Goal: Information Seeking & Learning: Learn about a topic

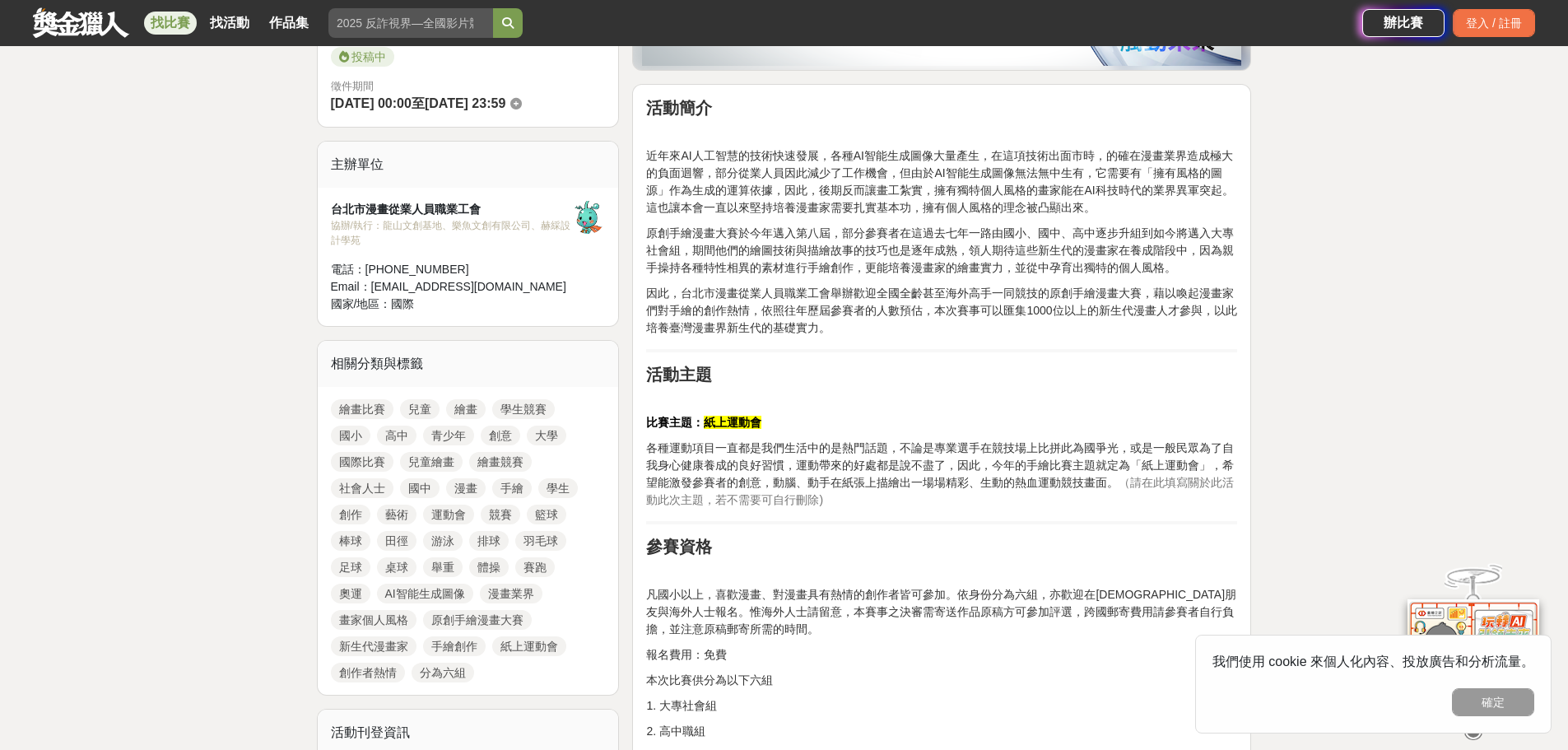
scroll to position [494, 0]
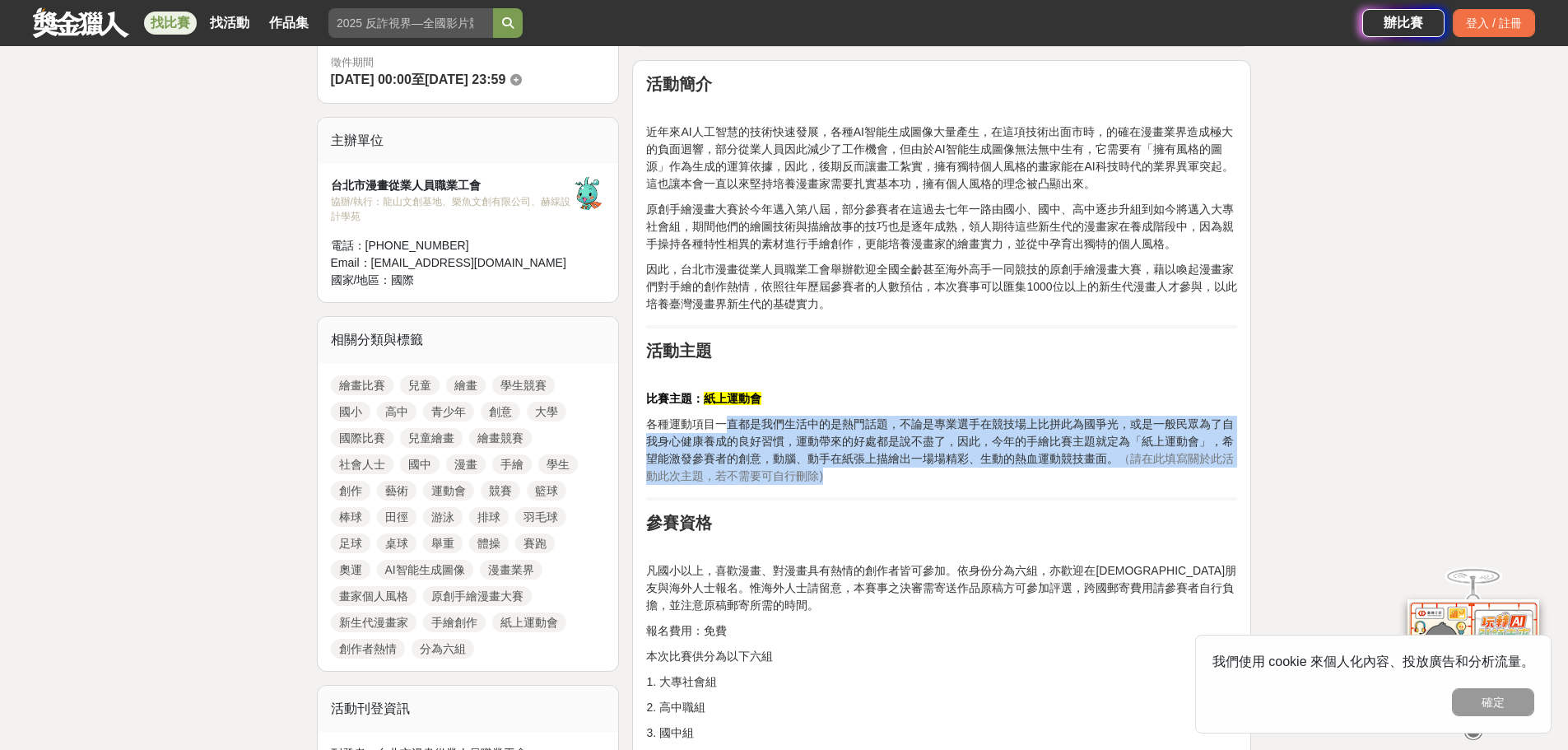
drag, startPoint x: 728, startPoint y: 431, endPoint x: 913, endPoint y: 485, distance: 192.7
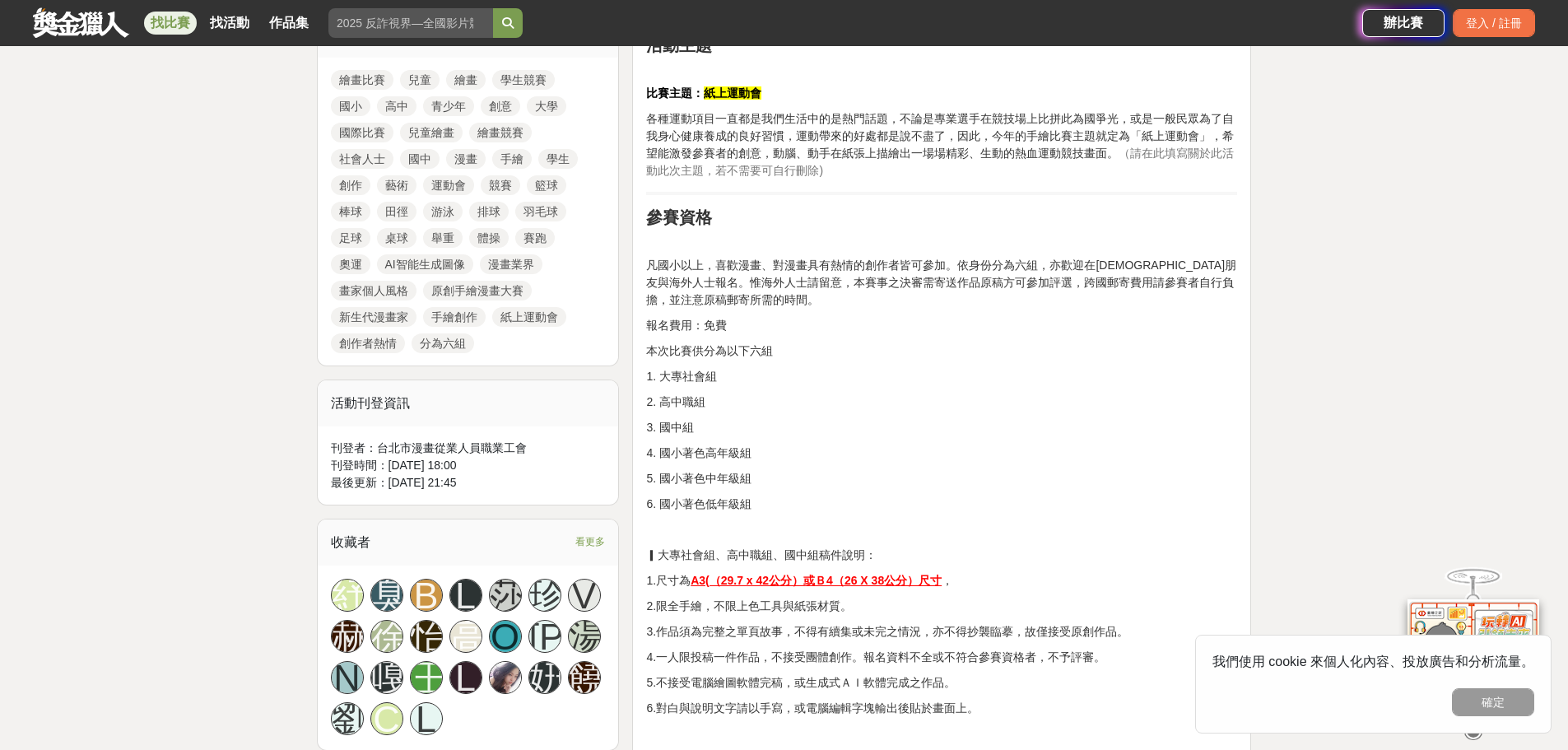
scroll to position [823, 0]
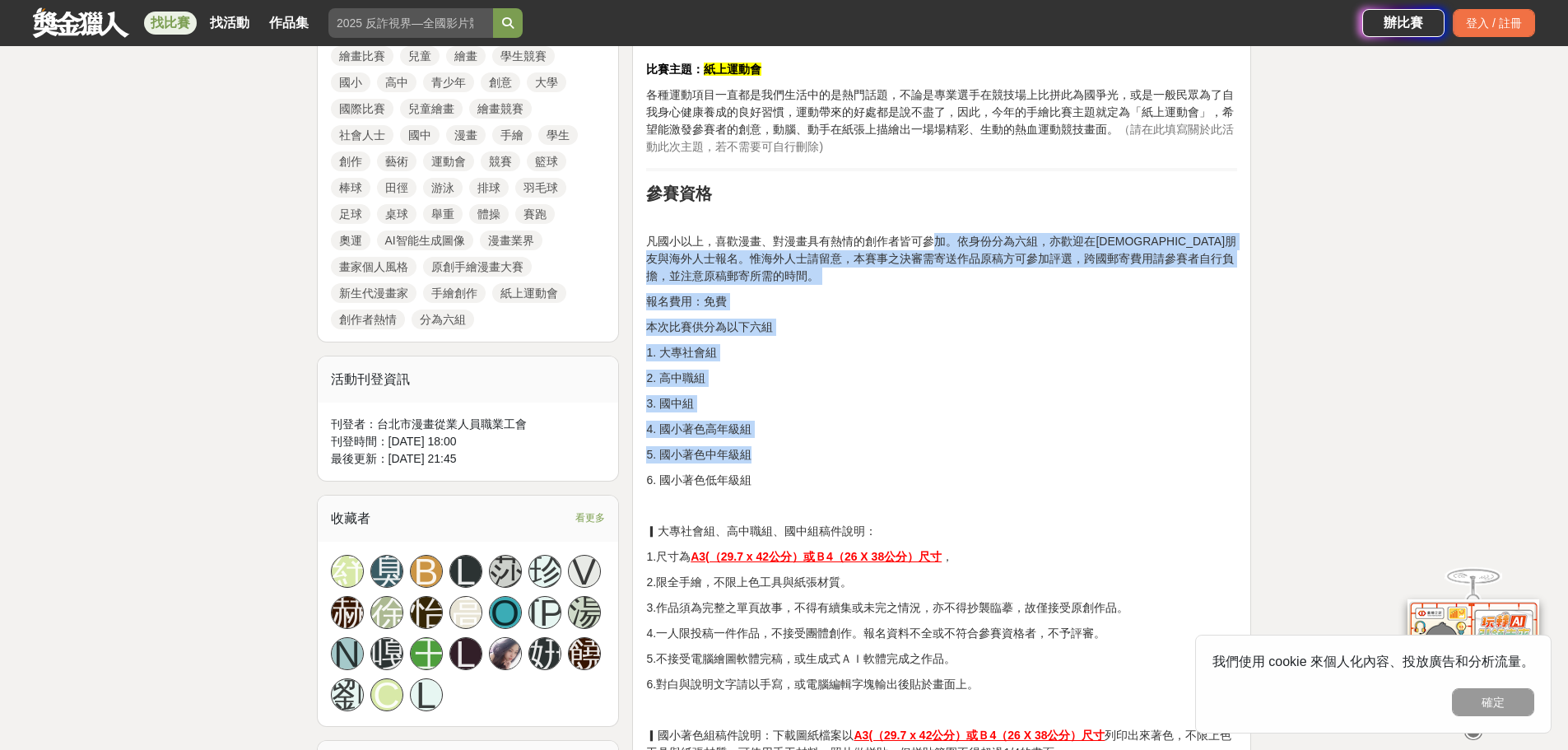
drag, startPoint x: 940, startPoint y: 293, endPoint x: 940, endPoint y: 456, distance: 163.0
click at [940, 456] on p "5. 國小著色中年級組" at bounding box center [942, 455] width 591 height 17
drag, startPoint x: 829, startPoint y: 500, endPoint x: 651, endPoint y: 251, distance: 306.1
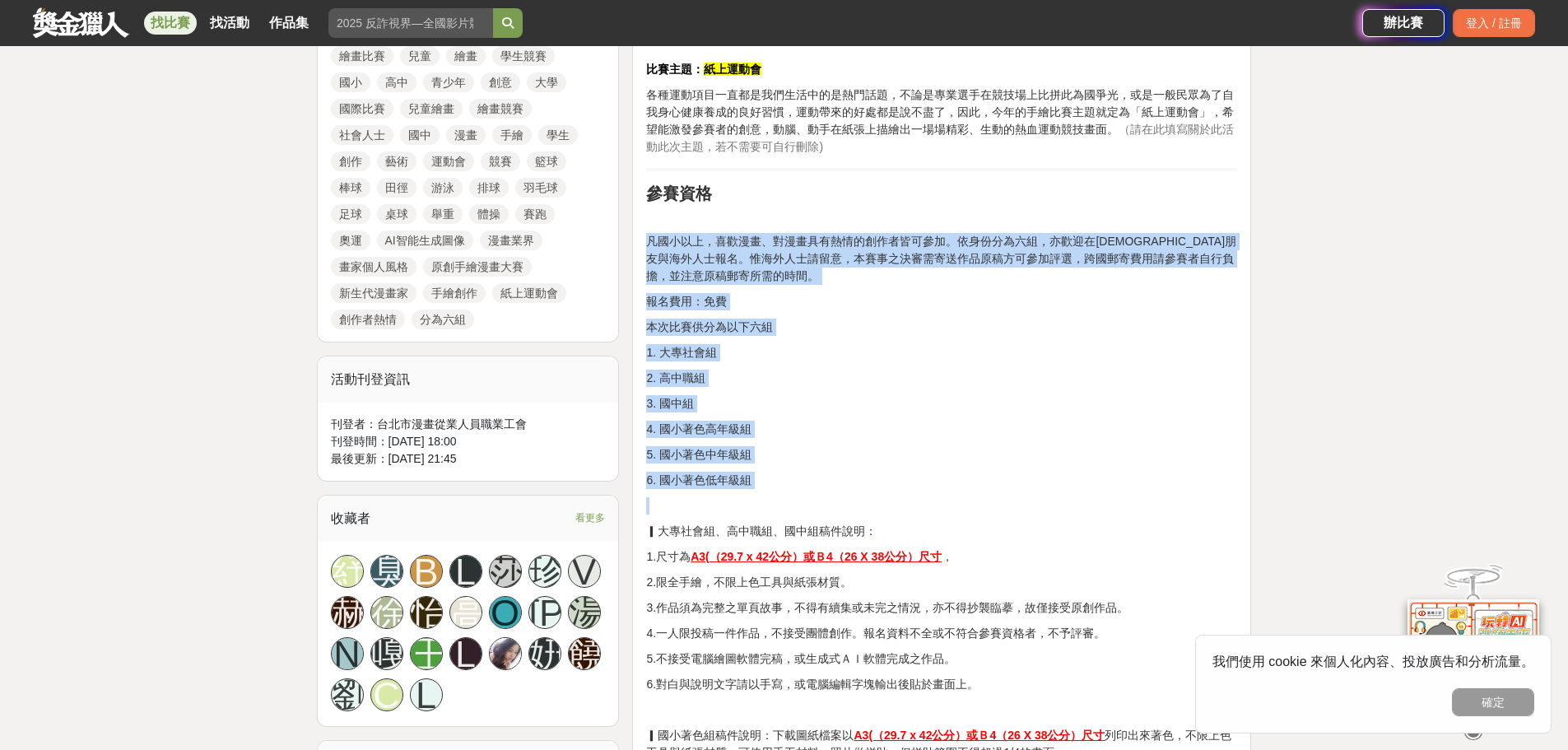
click at [712, 270] on p "凡國小以上，喜歡漫畫、對漫畫具有熱情的創作者皆可參加。依身份分為六組，亦歡迎在[DEMOGRAPHIC_DATA]朋友與海外人士報名。惟海外人士請留意，本賽事…" at bounding box center [942, 259] width 591 height 52
drag, startPoint x: 947, startPoint y: 215, endPoint x: 1004, endPoint y: 498, distance: 288.7
click at [1004, 498] on p at bounding box center [942, 506] width 591 height 17
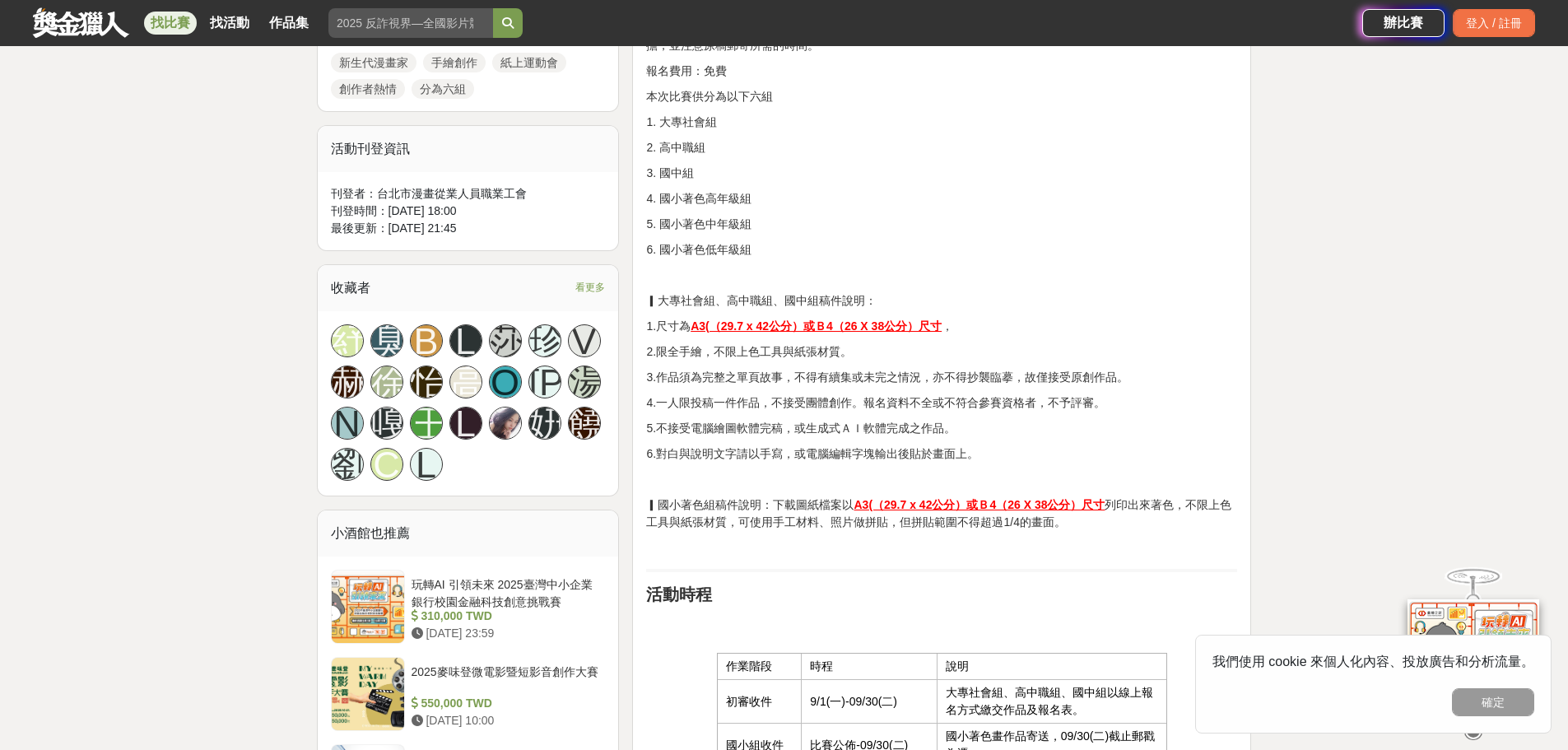
scroll to position [1070, 0]
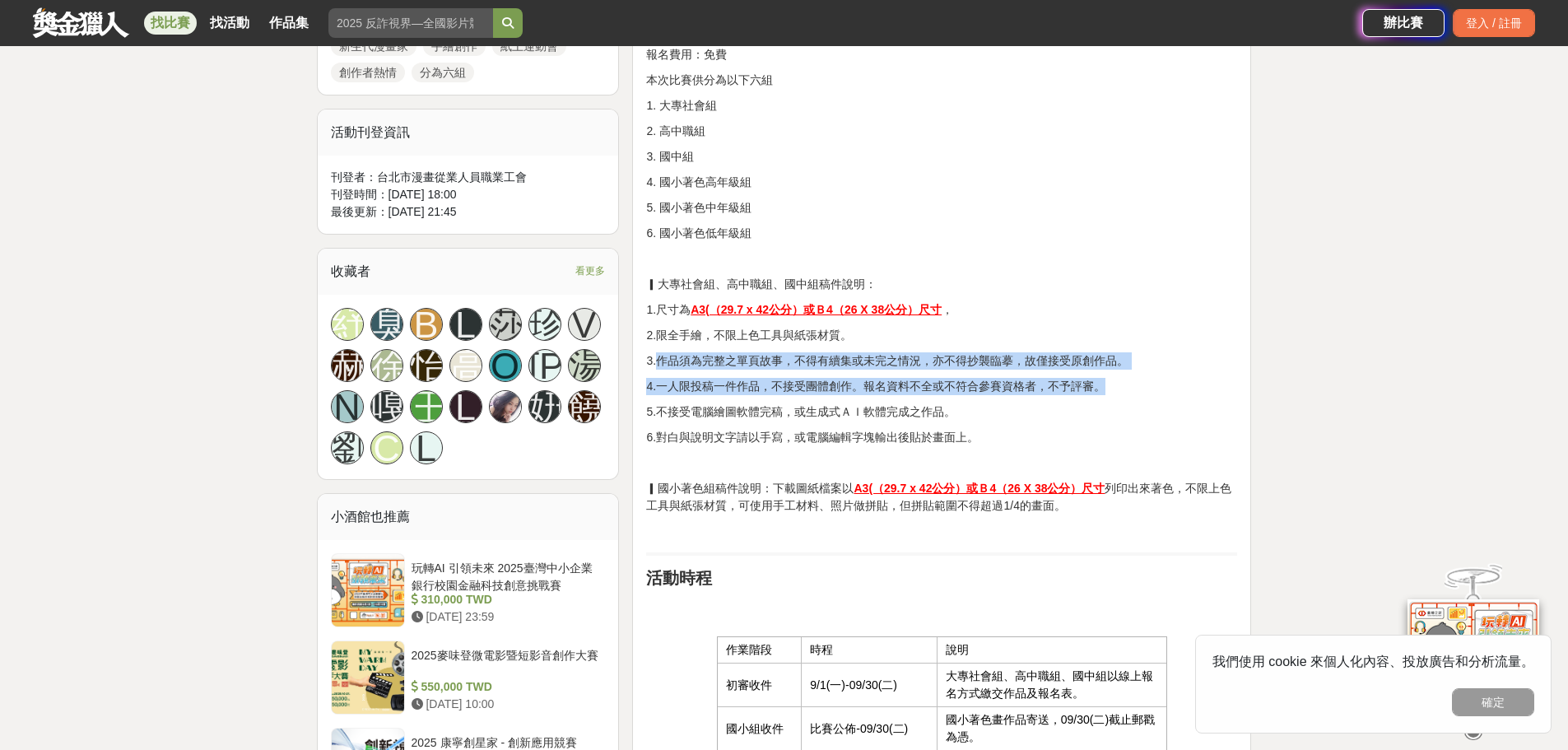
drag, startPoint x: 657, startPoint y: 360, endPoint x: 1134, endPoint y: 375, distance: 477.2
click at [1111, 386] on p "4.一人限投稿一件作品，不接受團體創作。報名資料不全或不符合參賽資格者，不予評審。" at bounding box center [942, 386] width 591 height 17
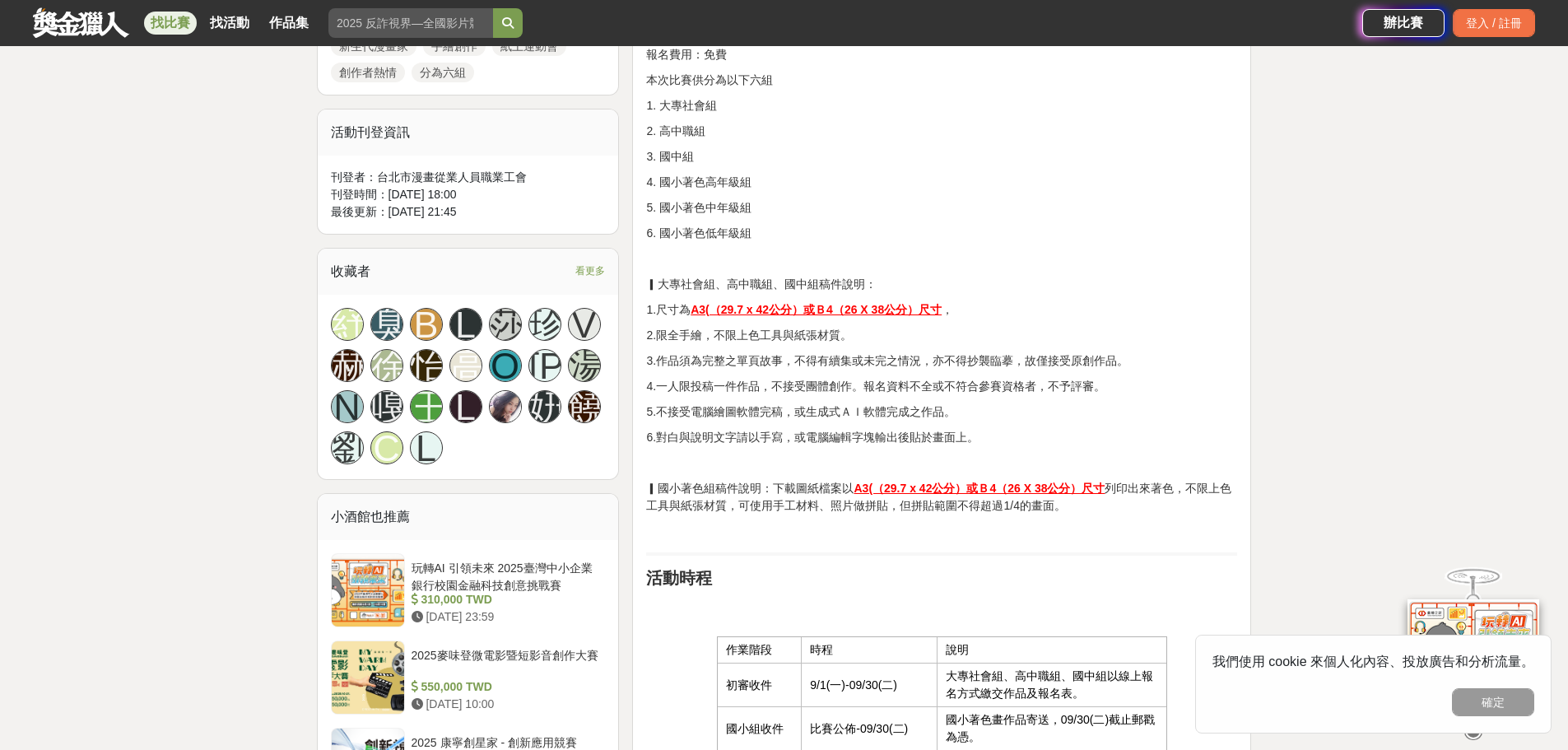
click at [995, 434] on p "6.對白與說明文字請以手寫，或電腦編輯字塊輸出後貼於畫面上。" at bounding box center [942, 437] width 591 height 17
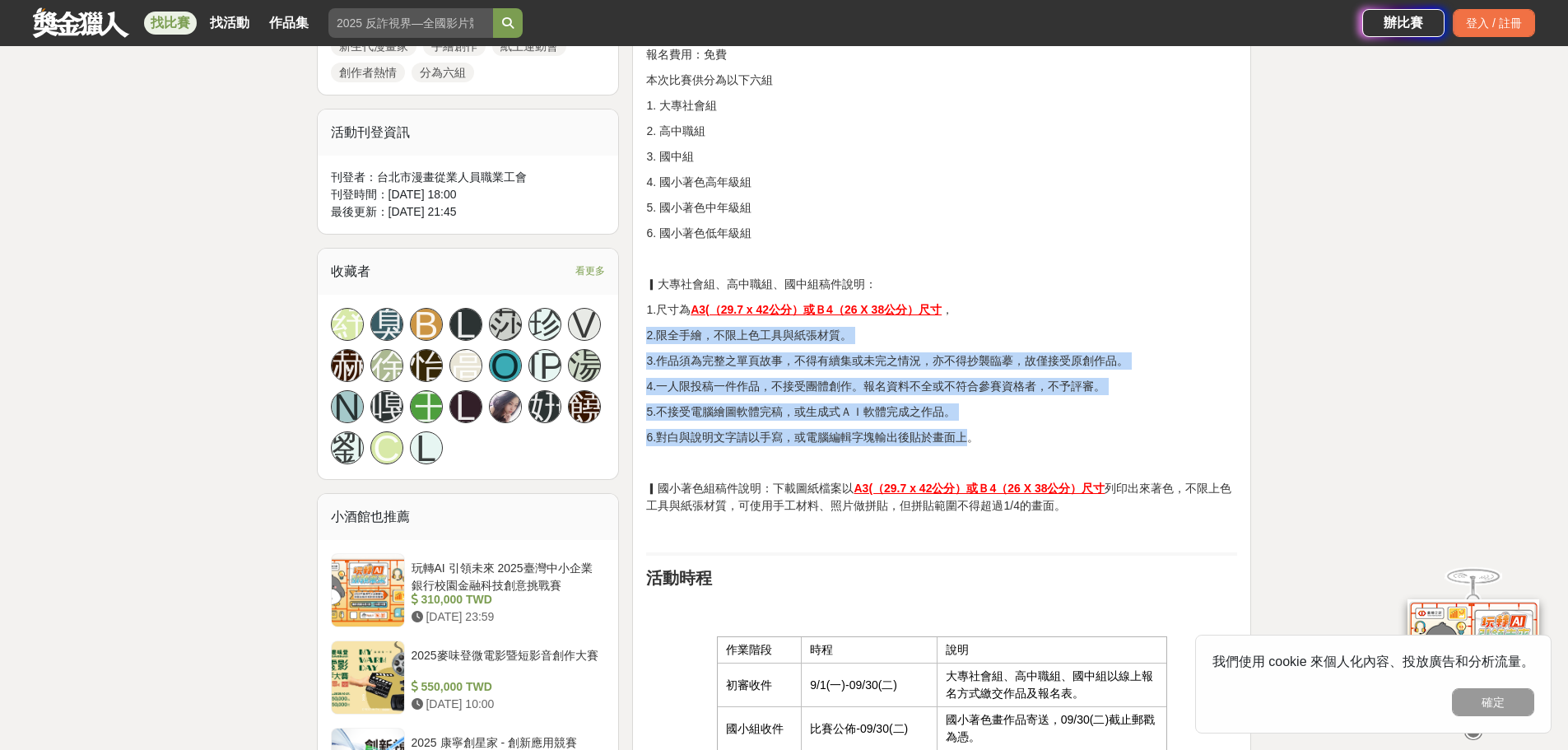
drag, startPoint x: 960, startPoint y: 436, endPoint x: 631, endPoint y: 335, distance: 344.2
click at [648, 335] on p "2.限全手繪，不限上色工具與紙張材質。" at bounding box center [942, 335] width 591 height 17
drag, startPoint x: 674, startPoint y: 316, endPoint x: 1032, endPoint y: 467, distance: 388.5
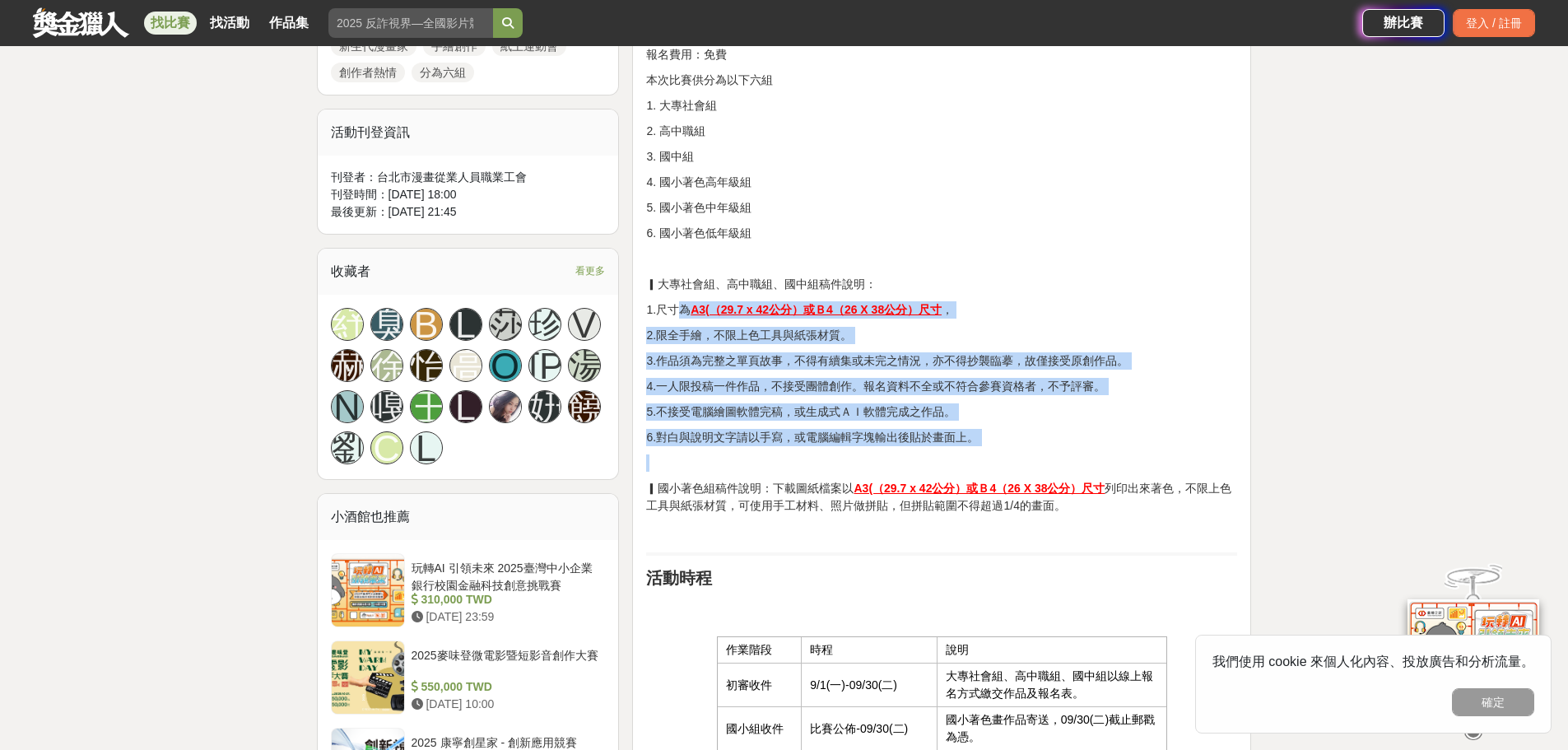
click at [1032, 467] on p at bounding box center [942, 463] width 591 height 17
drag, startPoint x: 1001, startPoint y: 445, endPoint x: 631, endPoint y: 310, distance: 393.9
click at [966, 413] on p "5.不接受電腦繪圖軟體完稿，或生成式ＡＩ軟體完成之作品。" at bounding box center [942, 412] width 591 height 17
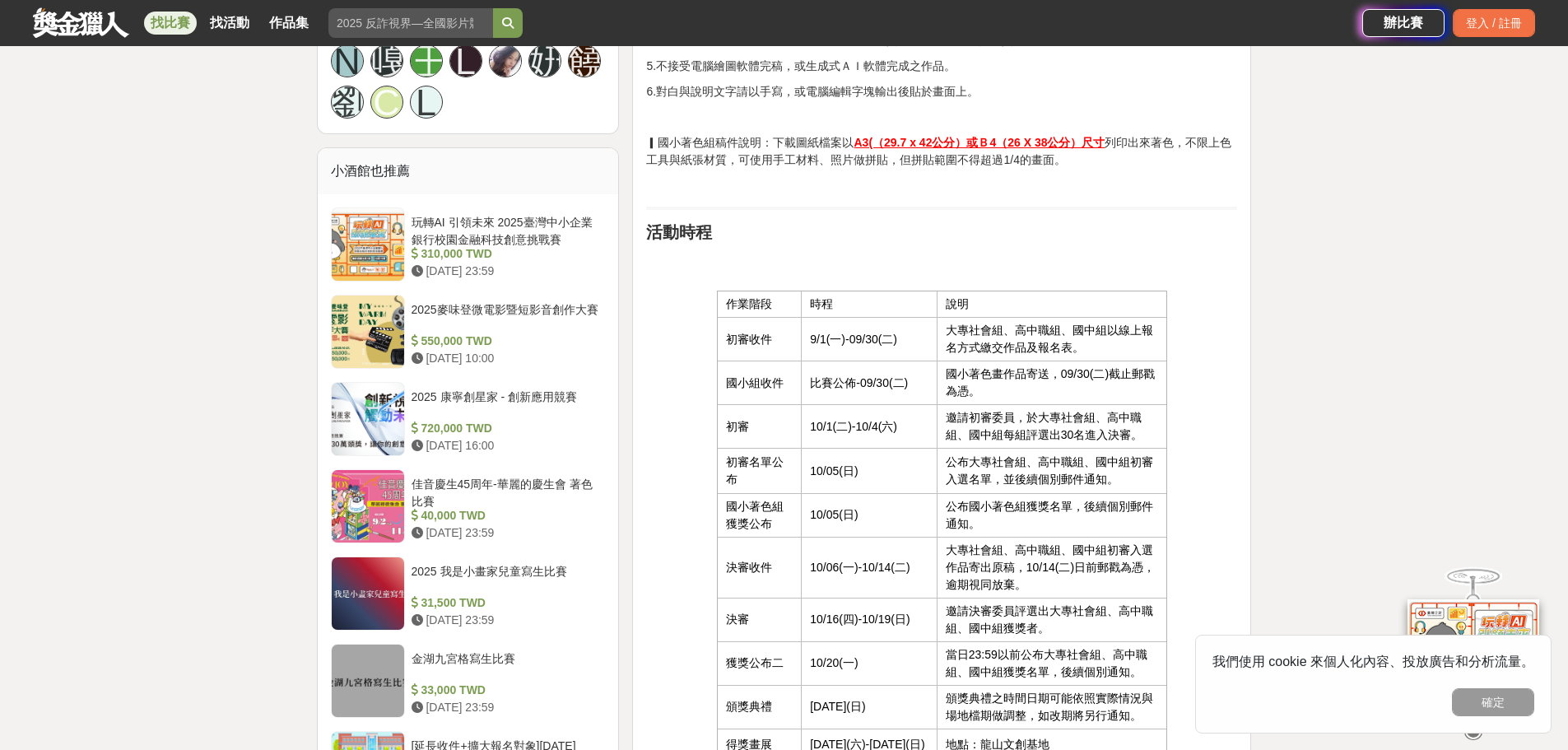
scroll to position [1482, 0]
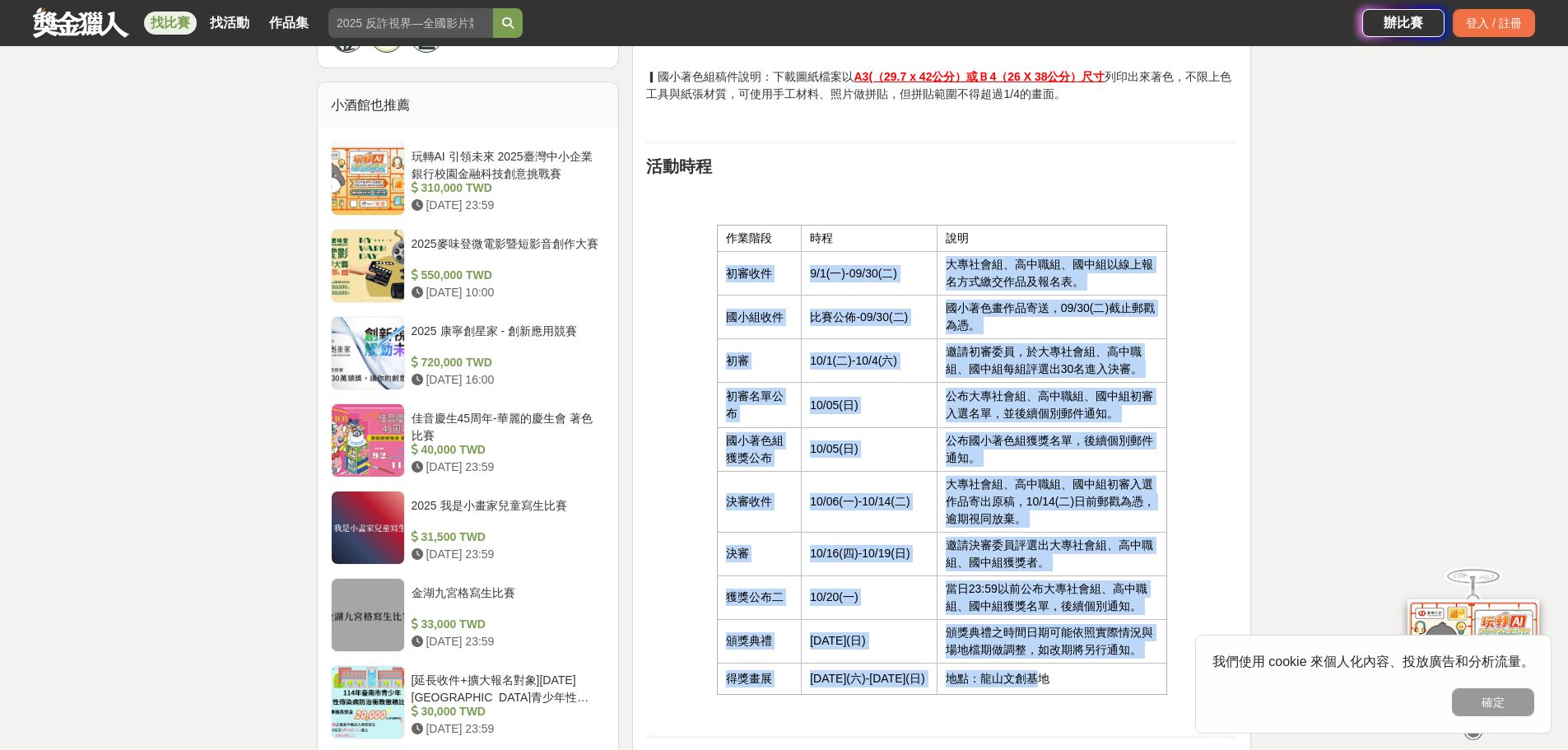
drag, startPoint x: 728, startPoint y: 272, endPoint x: 1042, endPoint y: 698, distance: 529.2
click at [1042, 695] on tbody "作業階段 時程 說明 初審收件 9/1(一)-09/30(二) 大專社會組、高中職組、國中組以線上報名方式繳交作品及報名表。 國小組收件 比賽公佈-09/30…" at bounding box center [942, 460] width 450 height 469
click at [1042, 694] on td "地點：龍山文創基地" at bounding box center [1052, 678] width 231 height 31
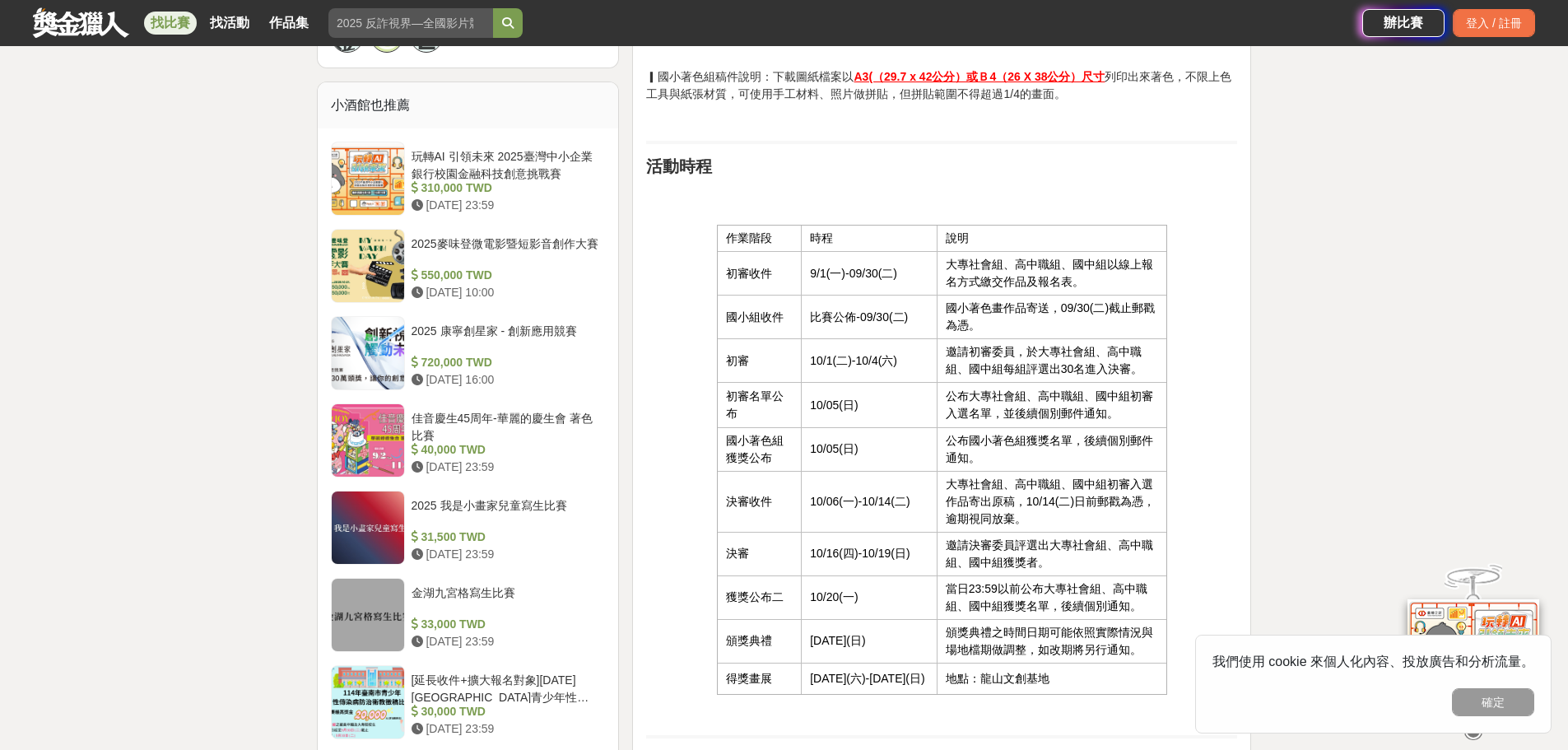
click at [847, 441] on td "10/05(日)" at bounding box center [870, 448] width 136 height 44
drag, startPoint x: 885, startPoint y: 449, endPoint x: 818, endPoint y: 449, distance: 67.0
click at [818, 449] on td "10/05(日)" at bounding box center [870, 448] width 136 height 44
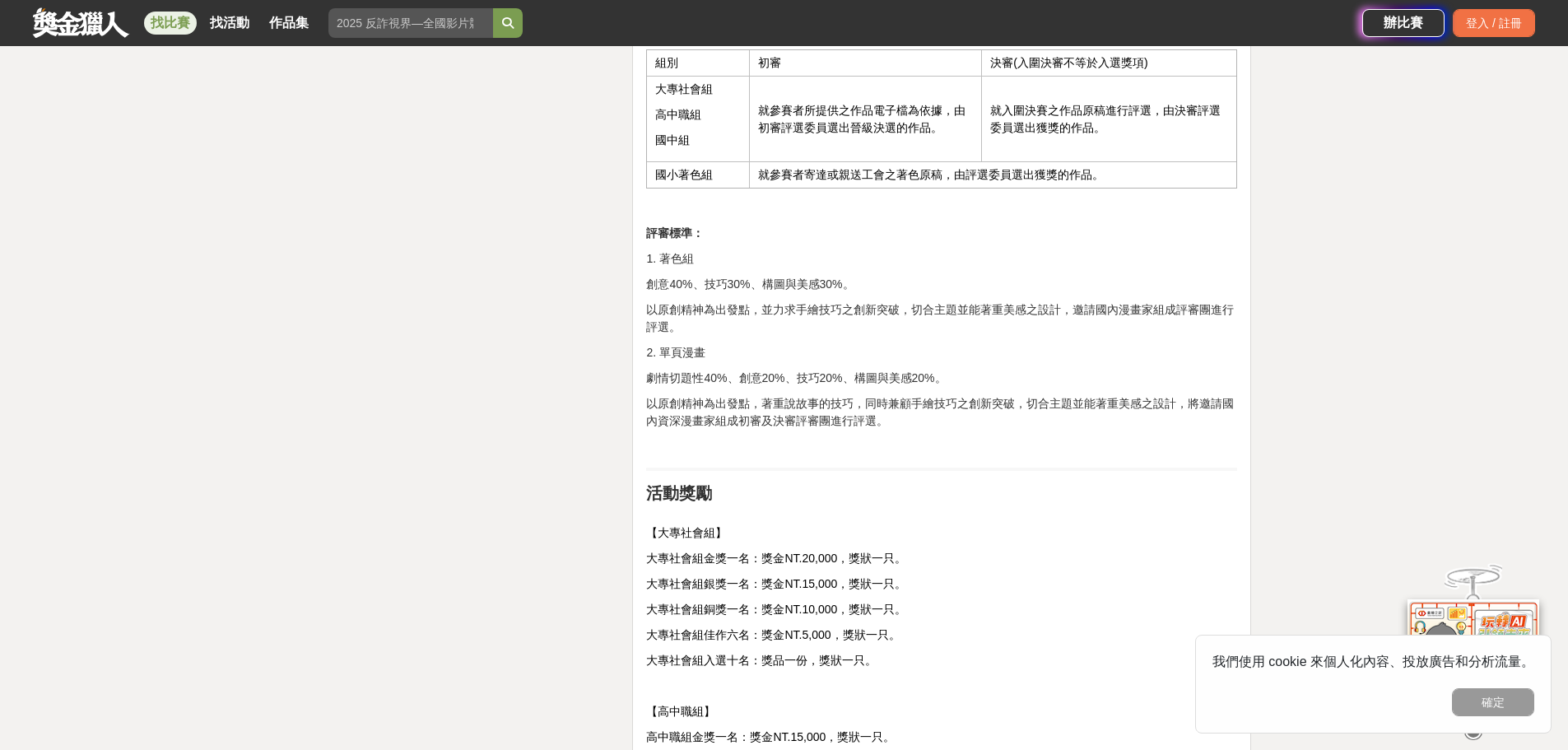
scroll to position [2881, 0]
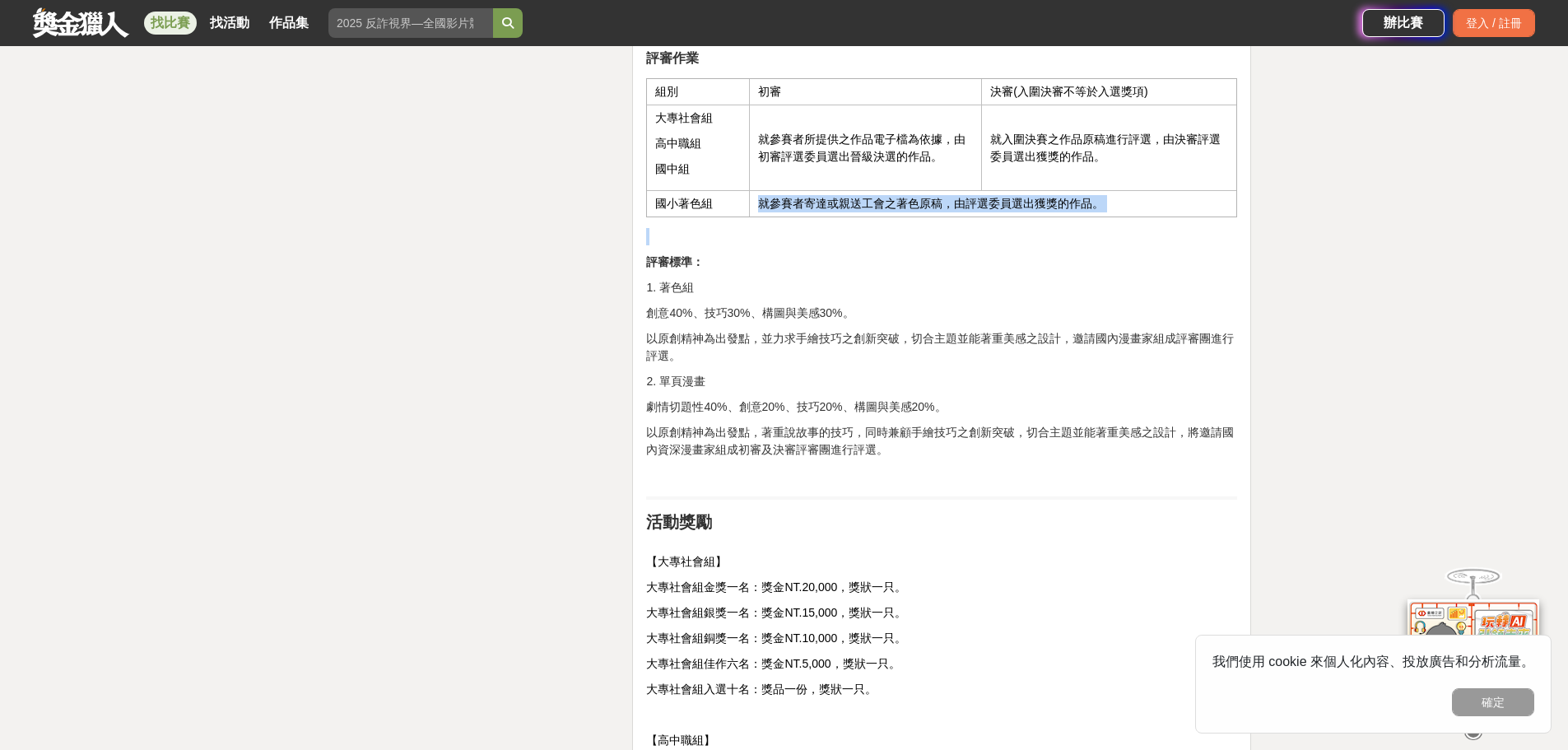
drag, startPoint x: 755, startPoint y: 214, endPoint x: 1139, endPoint y: 237, distance: 384.7
click at [1139, 237] on div "活動簡介 近年來AI人工智慧的技術快速發展，各種AI智能生成圖像大量產生，在這項技術出面市時，的確在漫畫業界造成極大的負面迴響，部分從業人員因此減少了工作機會…" at bounding box center [942, 288] width 591 height 5204
drag, startPoint x: 1156, startPoint y: 220, endPoint x: 832, endPoint y: 212, distance: 324.1
click at [834, 212] on td "就參賽者寄達或親送工會之著色原稿，由評選委員選出獲獎的作品。" at bounding box center [993, 203] width 488 height 26
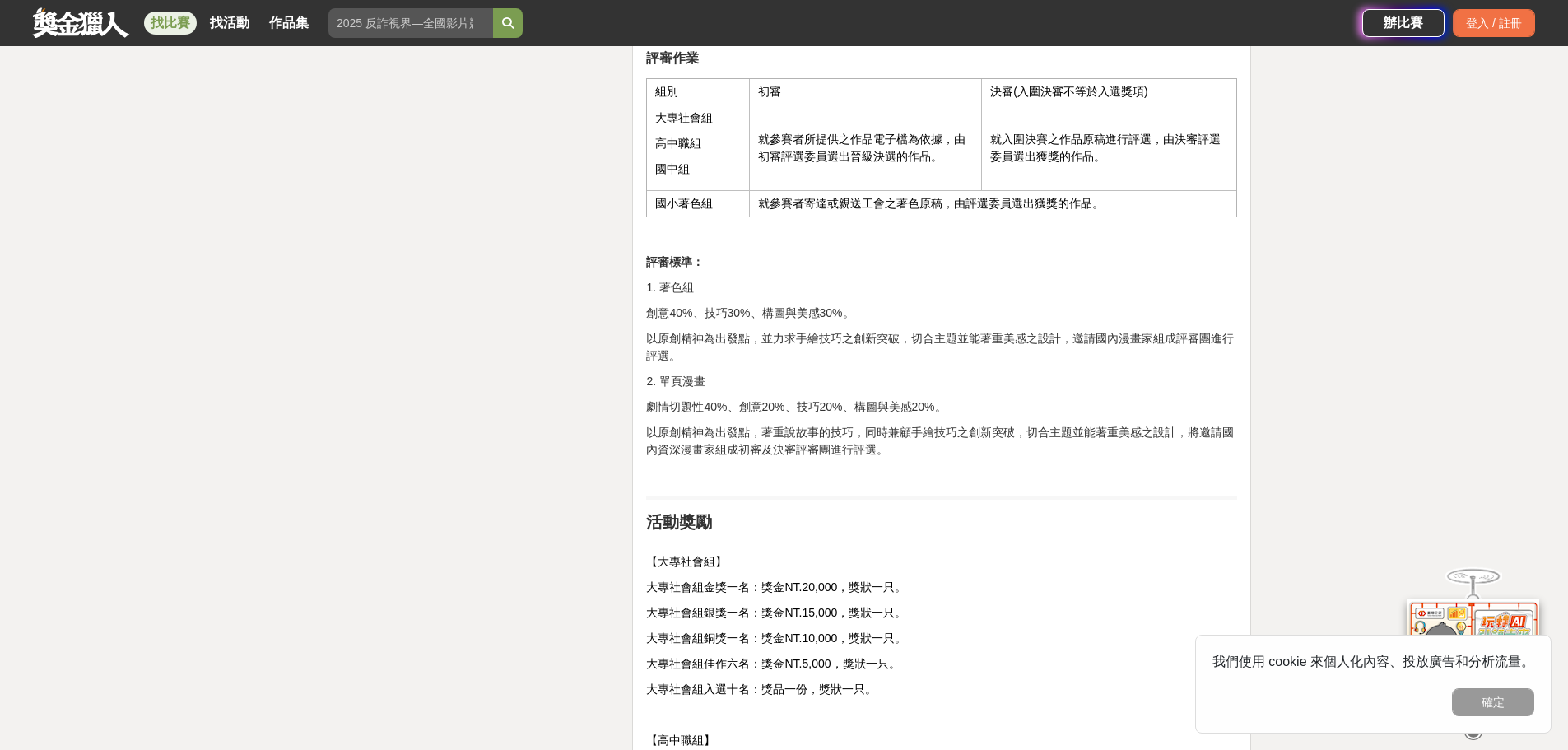
drag, startPoint x: 832, startPoint y: 212, endPoint x: 857, endPoint y: 273, distance: 65.9
click at [831, 217] on td "就參賽者寄達或親送工會之著色原稿，由評選委員選出獲獎的作品。" at bounding box center [993, 203] width 488 height 26
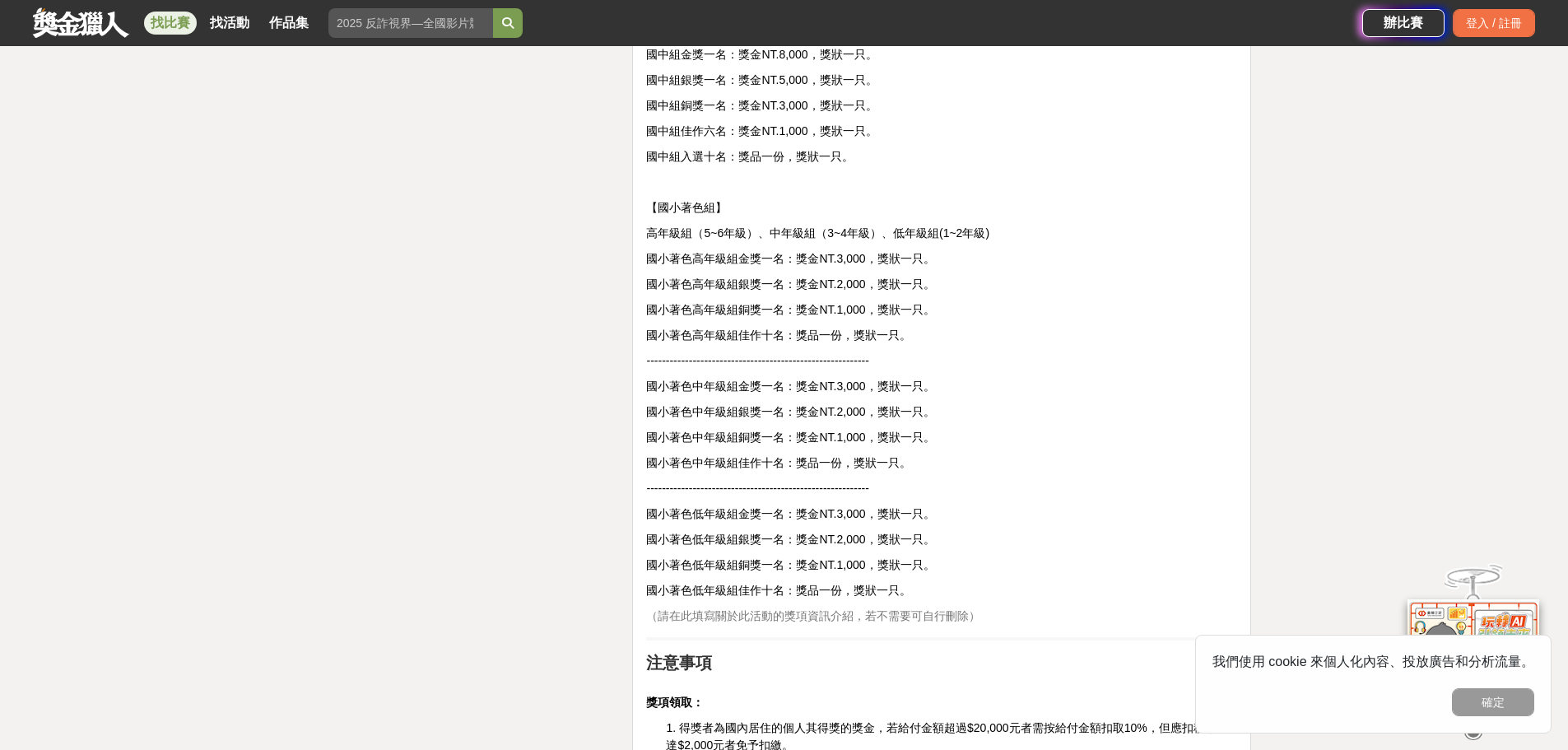
scroll to position [3869, 0]
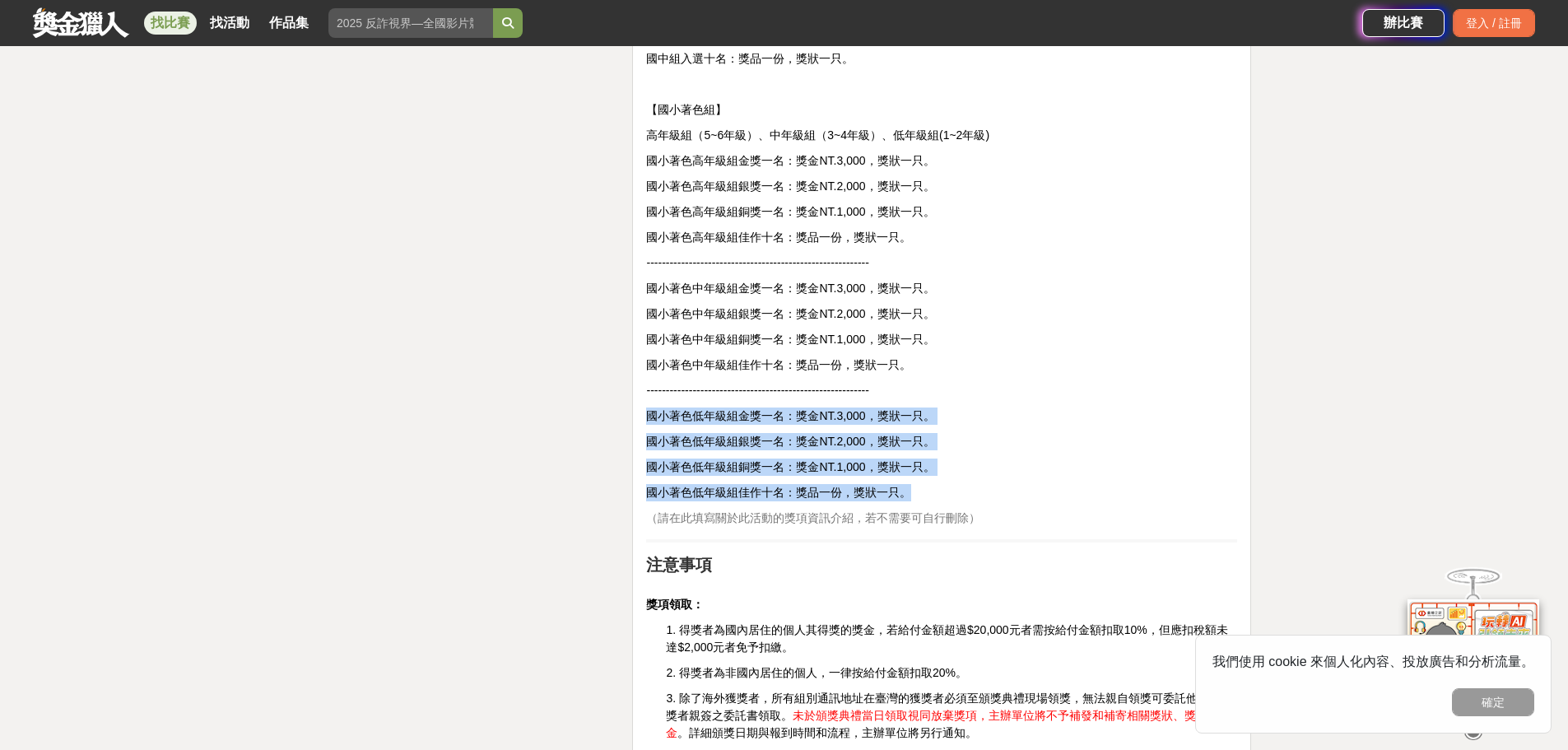
drag, startPoint x: 669, startPoint y: 429, endPoint x: 944, endPoint y: 500, distance: 284.0
click at [944, 500] on p "國小著色低年級組佳作十名：獎品一份，獎狀一只。" at bounding box center [942, 492] width 591 height 17
drag, startPoint x: 919, startPoint y: 496, endPoint x: 618, endPoint y: 419, distance: 310.7
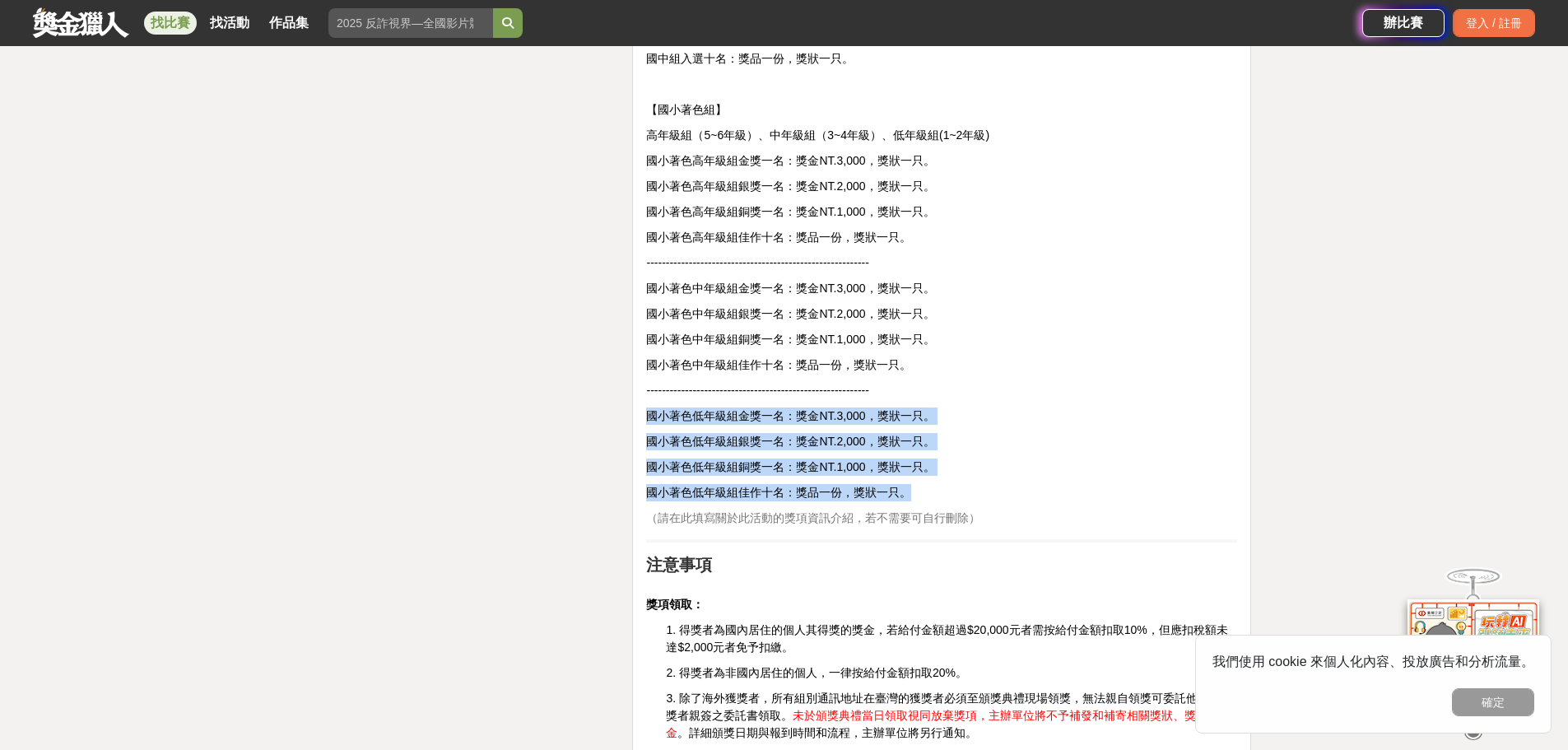
drag, startPoint x: 672, startPoint y: 434, endPoint x: 1000, endPoint y: 504, distance: 335.4
click at [1000, 501] on p "國小著色低年級組佳作十名：獎品一份，獎狀一只。" at bounding box center [942, 492] width 591 height 17
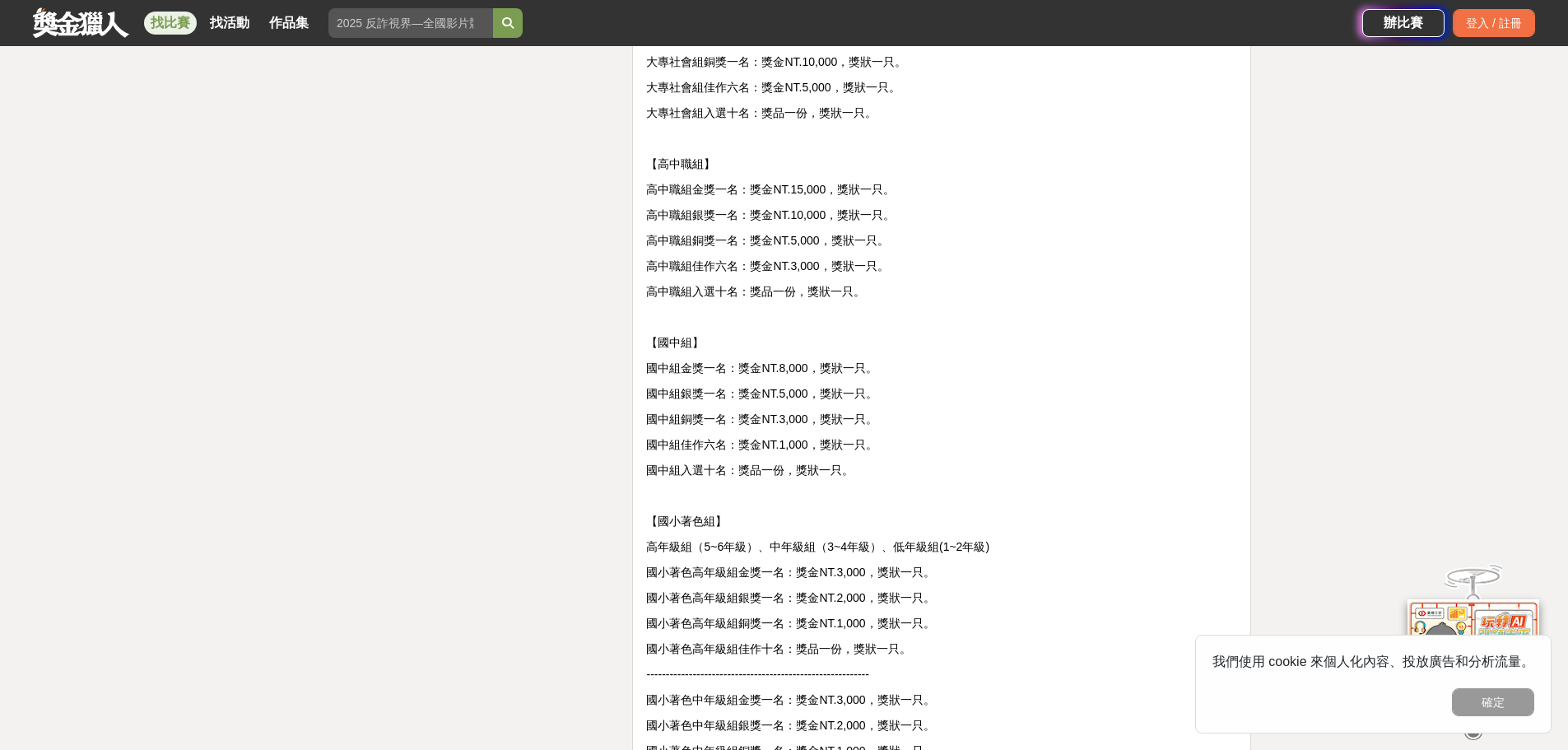
scroll to position [3951, 0]
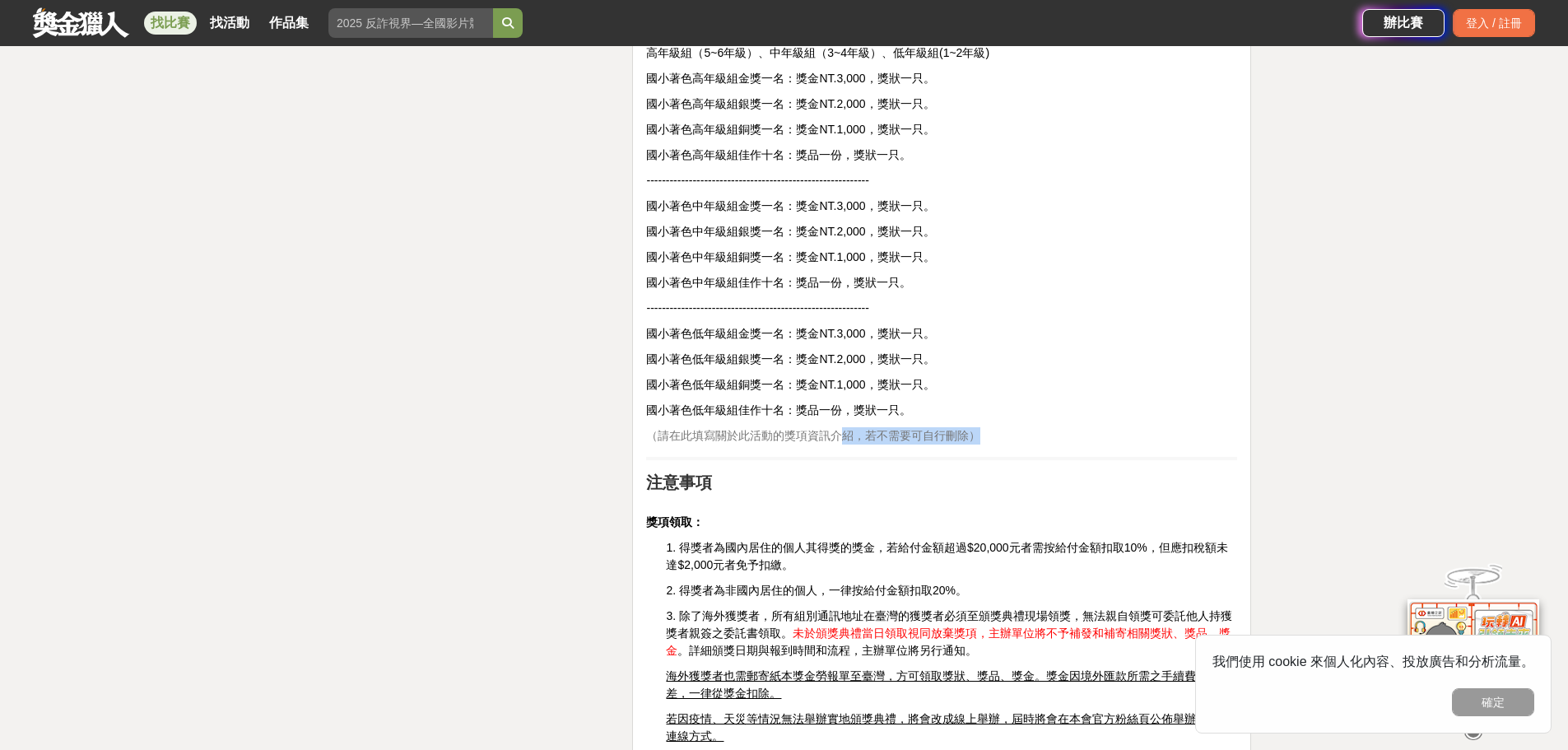
drag, startPoint x: 837, startPoint y: 447, endPoint x: 1016, endPoint y: 456, distance: 179.2
click at [1016, 445] on p "（請在此填寫關於此活動的獎項資訊介紹，若不需要可自行刪除）" at bounding box center [942, 435] width 591 height 17
drag, startPoint x: 662, startPoint y: 448, endPoint x: 969, endPoint y: 440, distance: 307.1
click at [969, 440] on span "（請在此填寫關於此活動的獎項資訊介紹，若不需要可自行刪除）" at bounding box center [813, 435] width 334 height 13
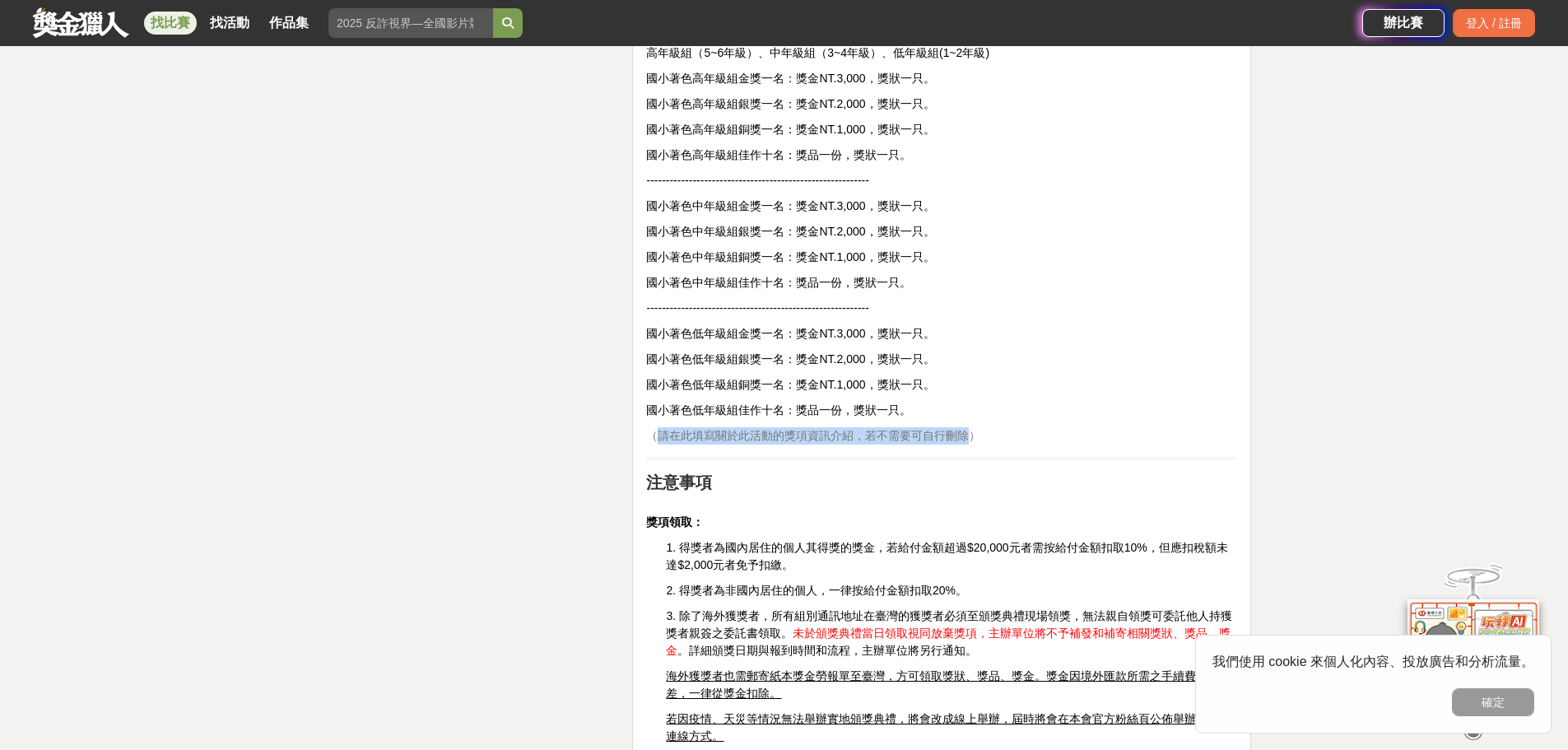
click at [975, 439] on span "（請在此填寫關於此活動的獎項資訊介紹，若不需要可自行刪除）" at bounding box center [813, 435] width 334 height 13
drag, startPoint x: 992, startPoint y: 439, endPoint x: 644, endPoint y: 443, distance: 348.0
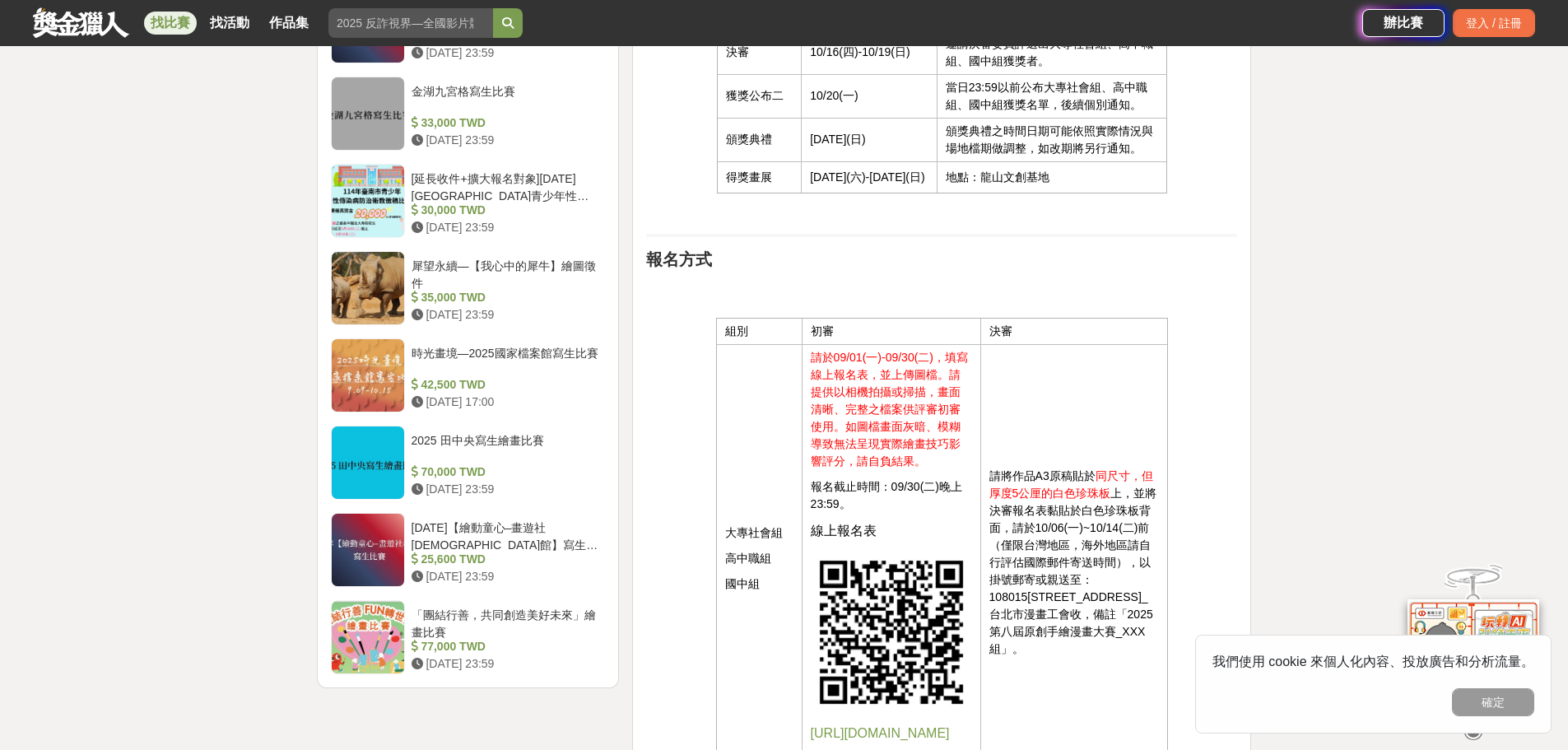
scroll to position [2140, 0]
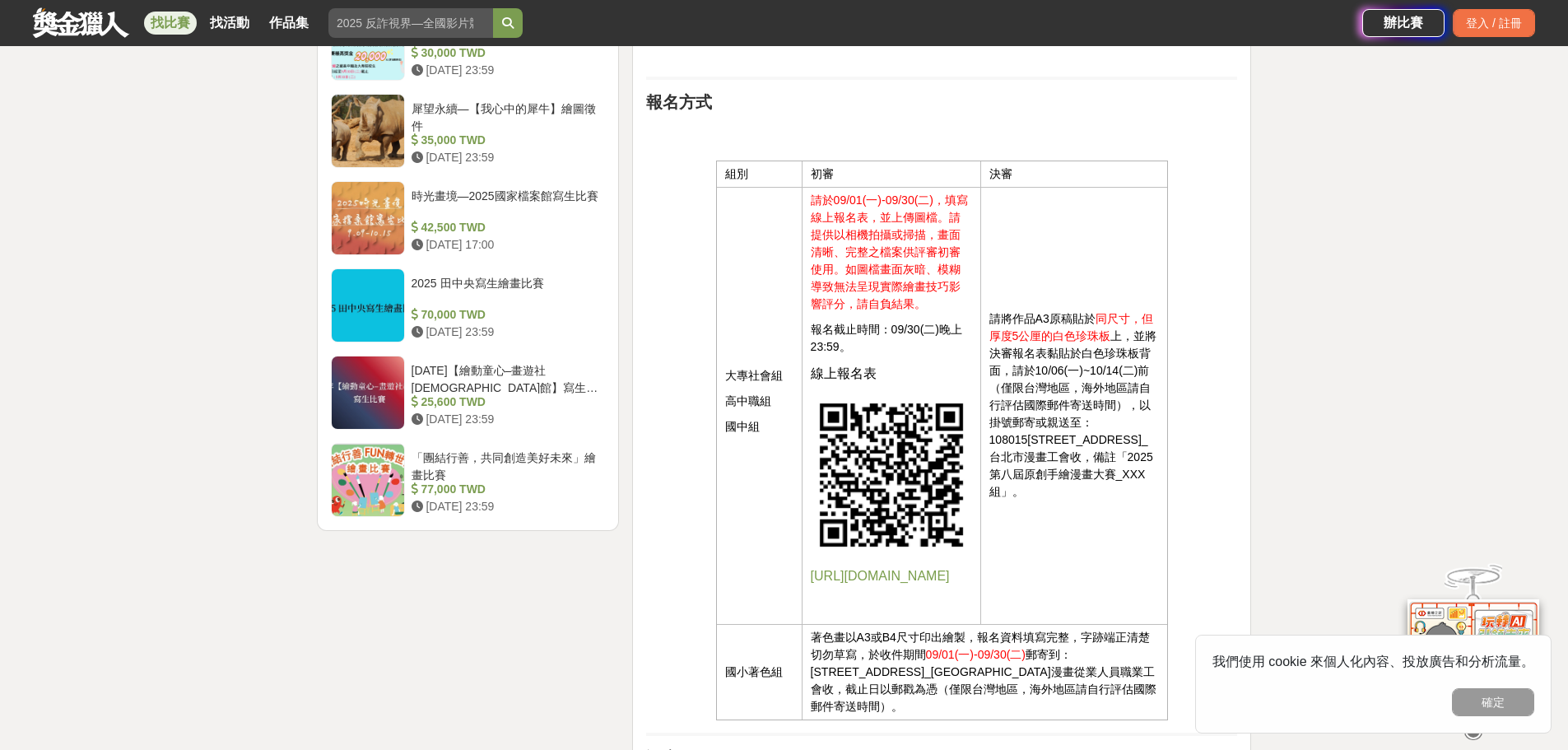
click at [892, 580] on span "[URL][DOMAIN_NAME]" at bounding box center [880, 576] width 139 height 14
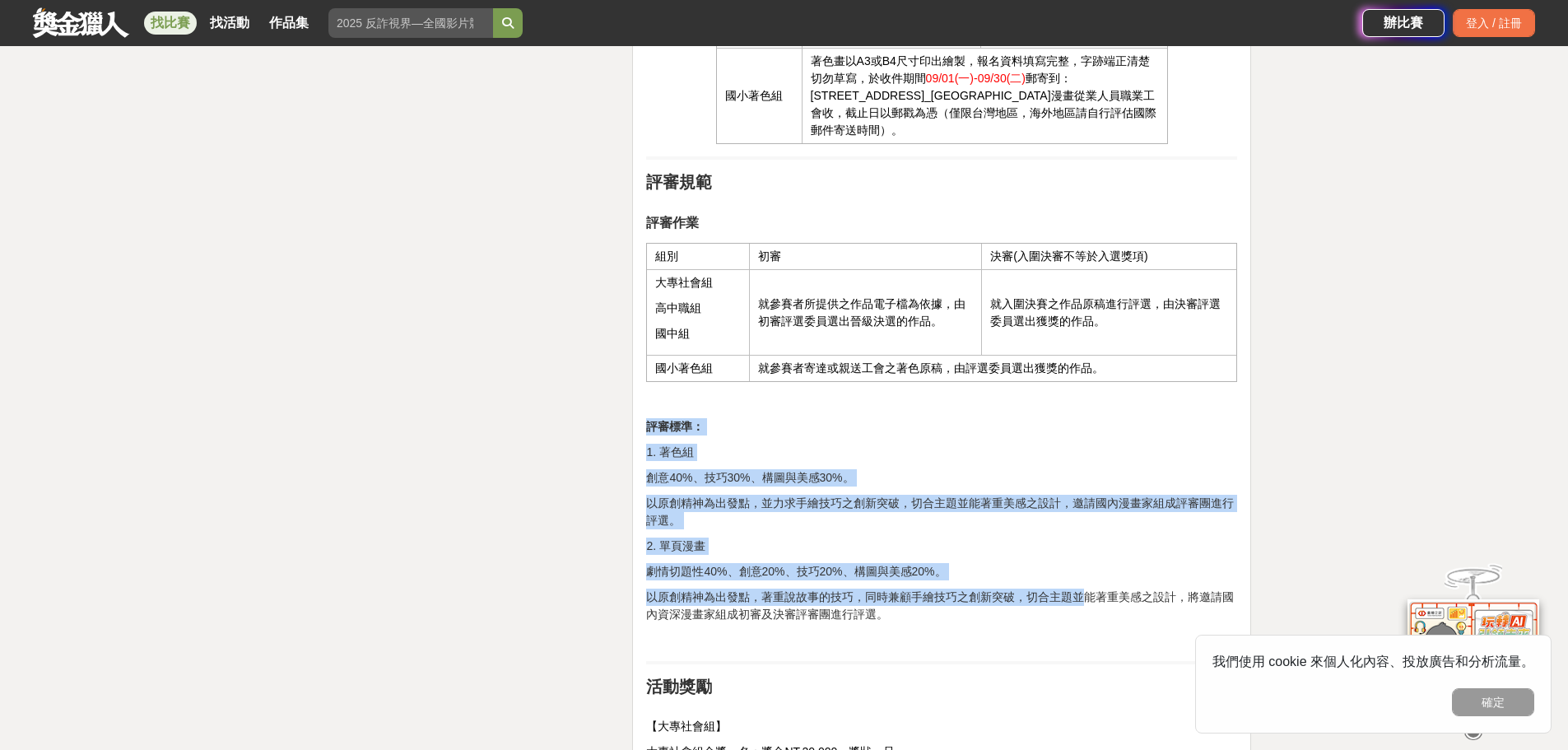
drag, startPoint x: 1046, startPoint y: 421, endPoint x: 1084, endPoint y: 631, distance: 213.4
click at [1084, 630] on div "活動簡介 近年來AI人工智慧的技術快速發展，各種AI智能生成圖像大量產生，在這項技術出面市時，的確在漫畫業界造成極大的負面迴響，部分從業人員因此減少了工作機會…" at bounding box center [942, 453] width 591 height 5204
click at [1084, 623] on p "以原創精神為出發點，著重說故事的技巧，同時兼顧手繪技巧之創新突破，切合主題並能著重美感之設計，將邀請國內資深漫畫家組成初審及決審評審團進行評選。" at bounding box center [942, 606] width 591 height 35
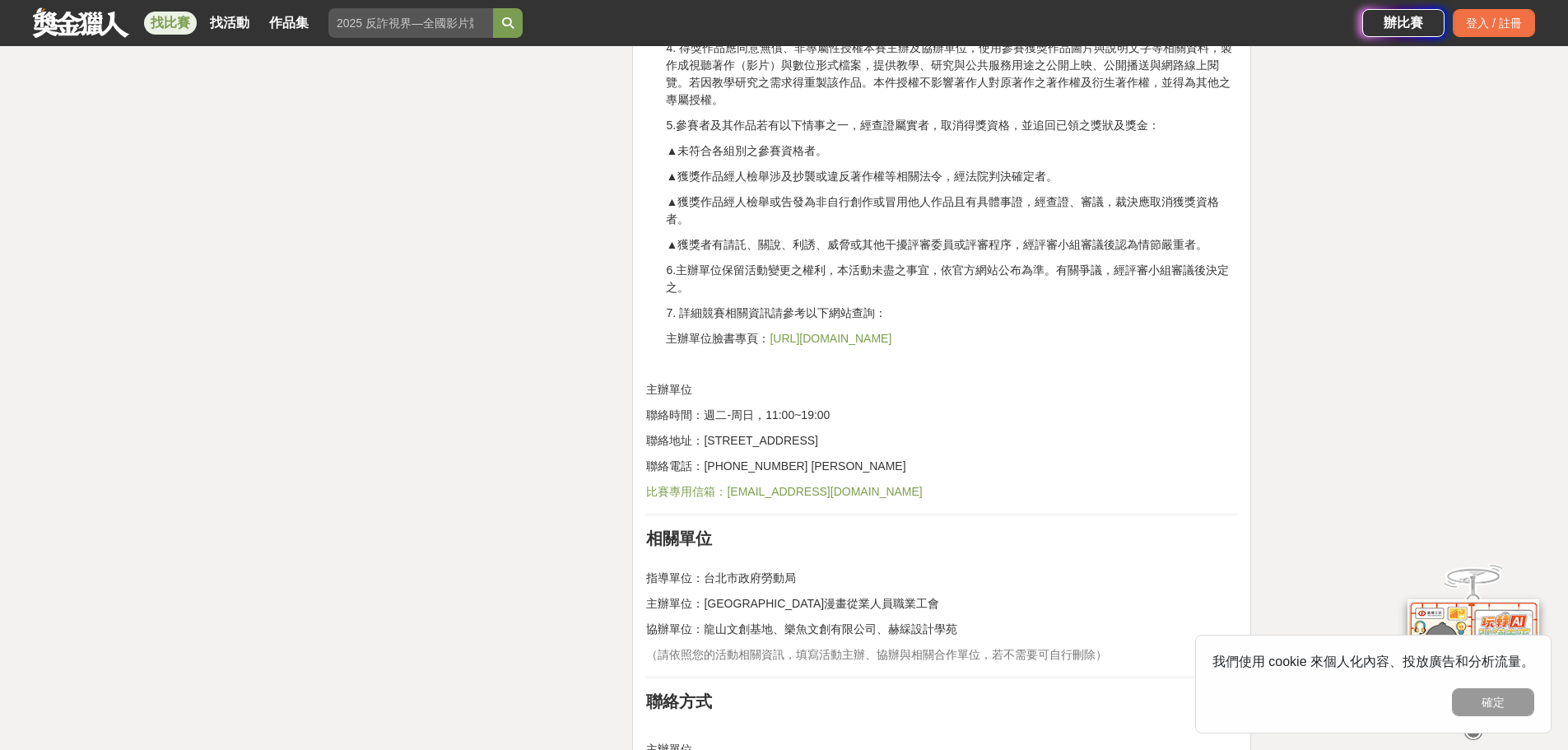
scroll to position [4939, 0]
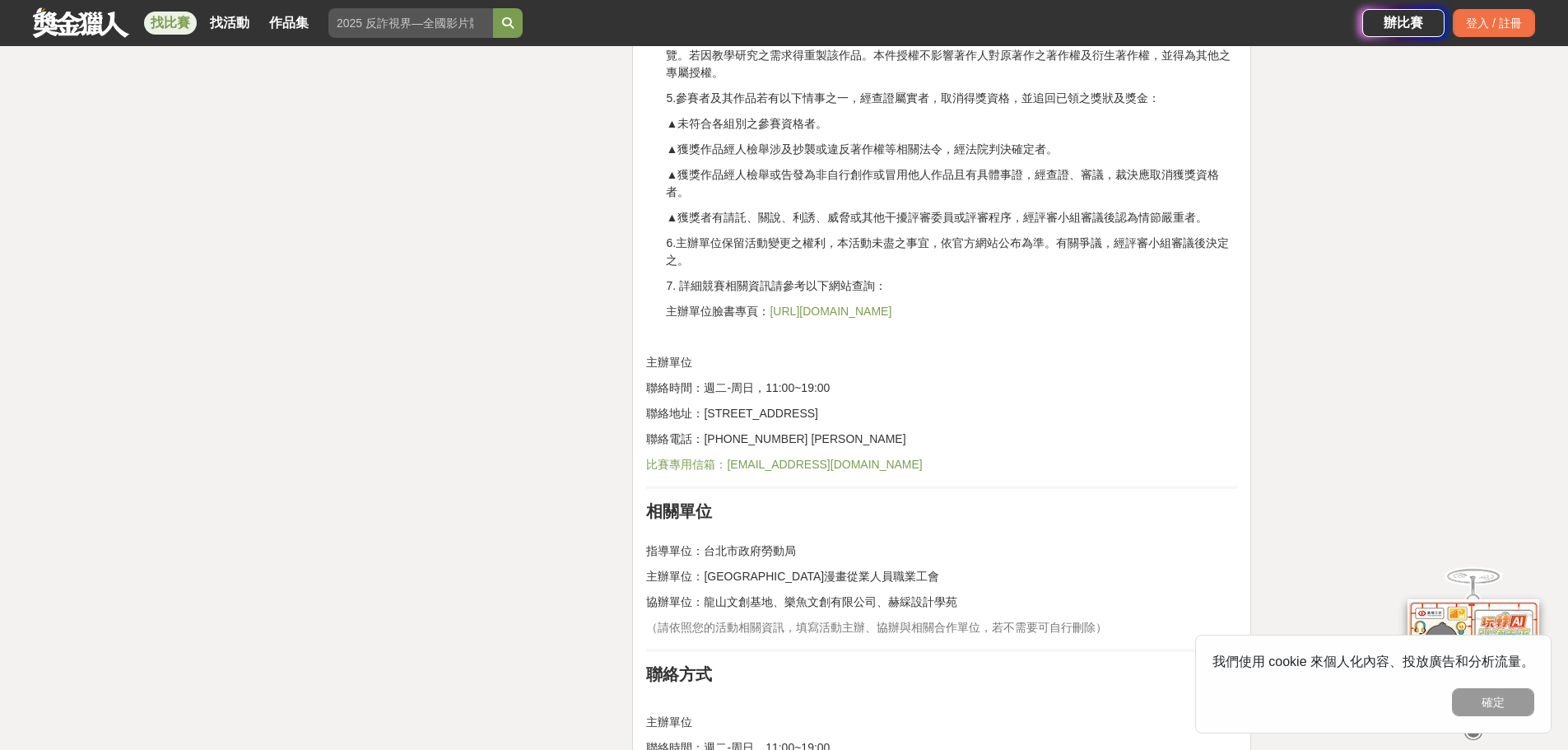
click at [857, 318] on link "[URL][DOMAIN_NAME]" at bounding box center [831, 311] width 122 height 13
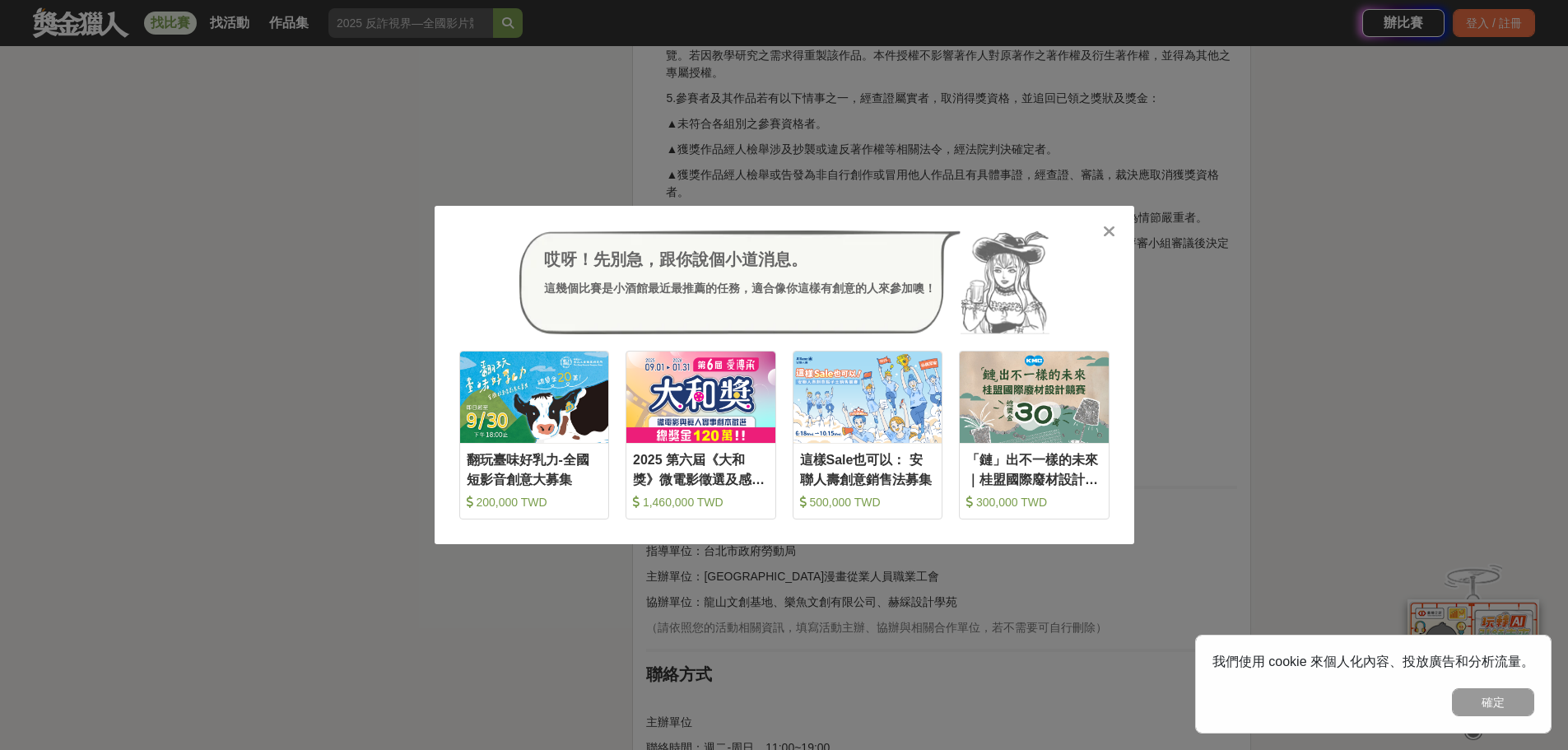
click at [299, 278] on div "哎呀！先別急，跟你說個小道消息。 這幾個比賽是小酒館最近最推薦的任務，適合像你這樣有創意的人來參加噢！ 收藏 翻玩臺味好乳力-全國短影音創意大募集 200,0…" at bounding box center [784, 375] width 1568 height 750
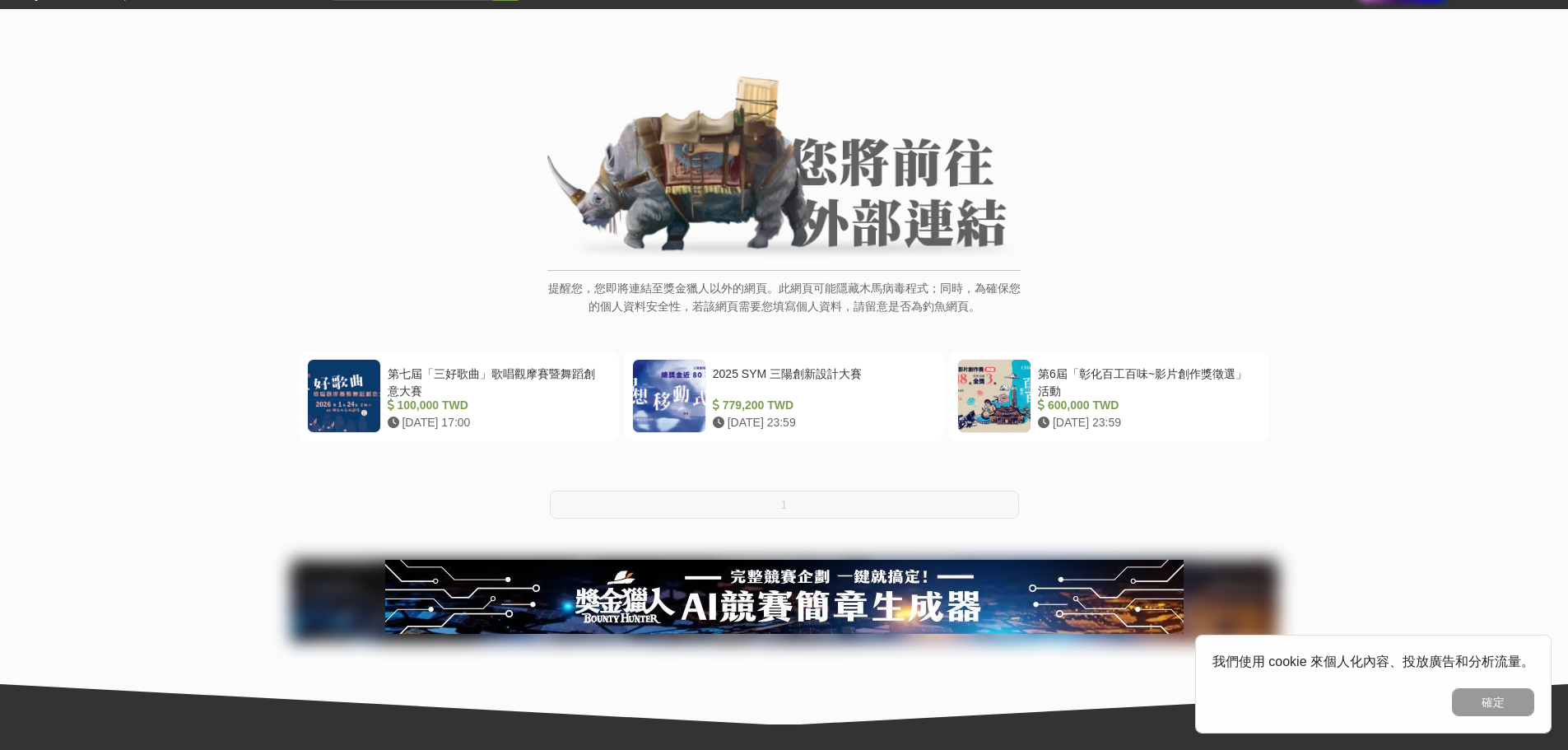
scroll to position [277, 0]
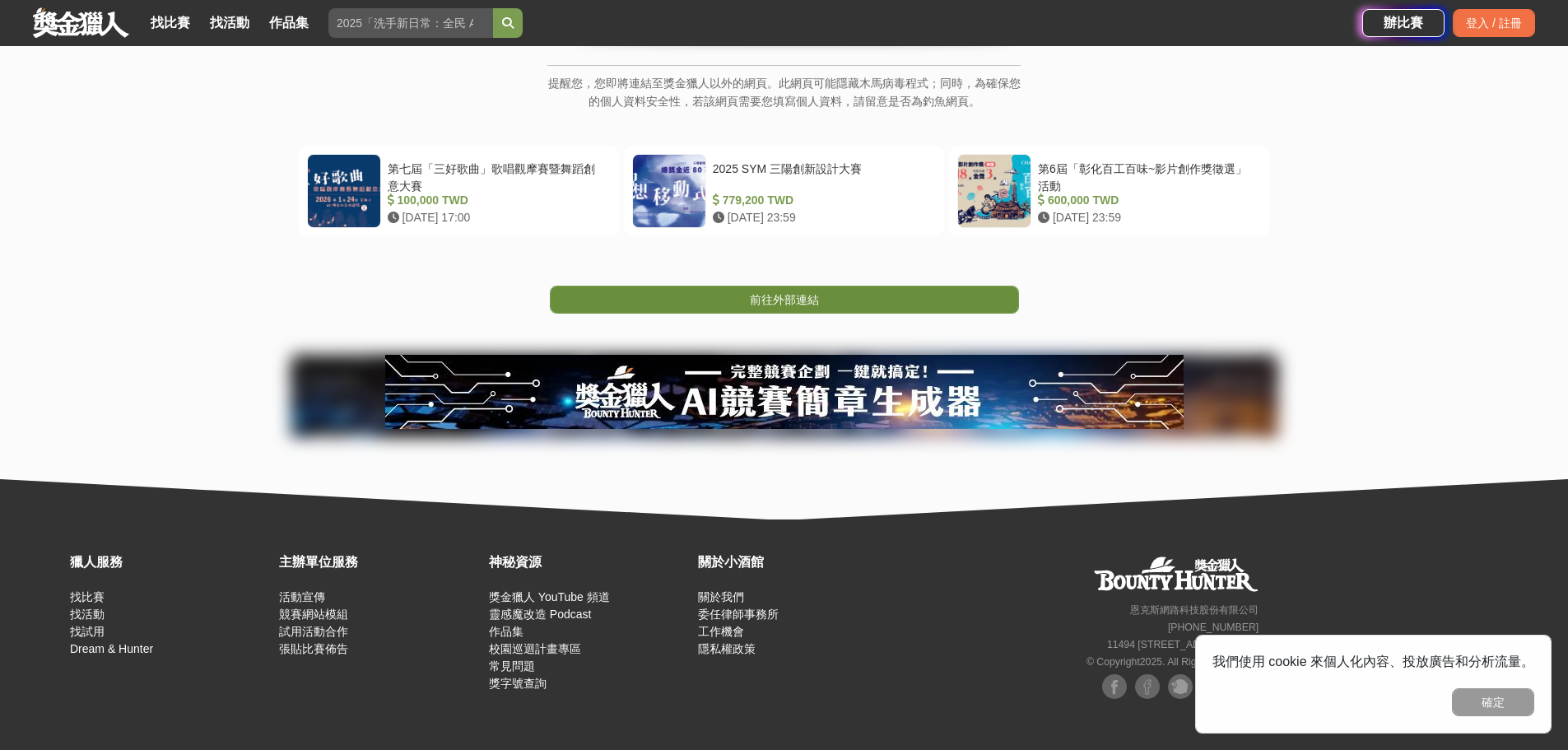
click at [780, 305] on span "前往外部連結" at bounding box center [784, 299] width 69 height 13
